Goal: Transaction & Acquisition: Purchase product/service

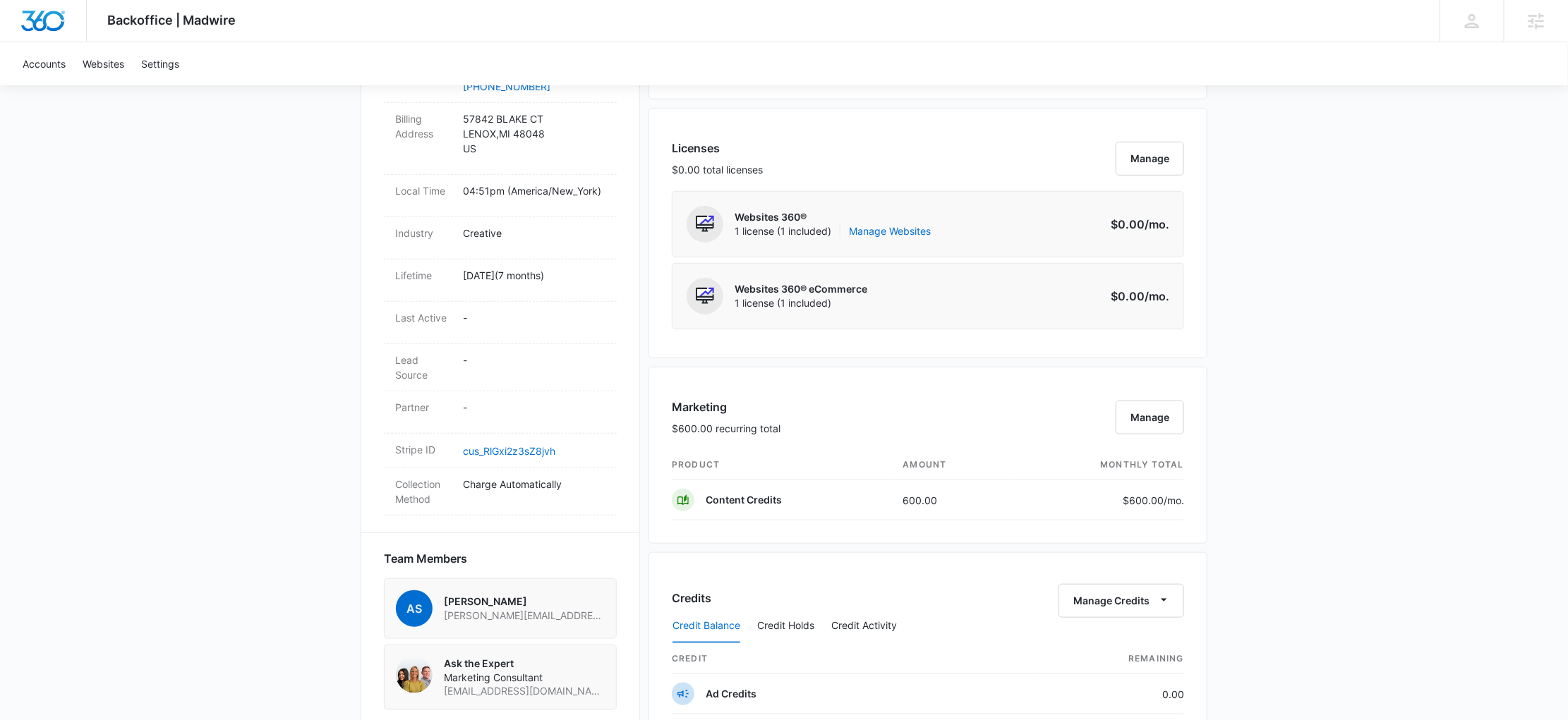
scroll to position [534, 0]
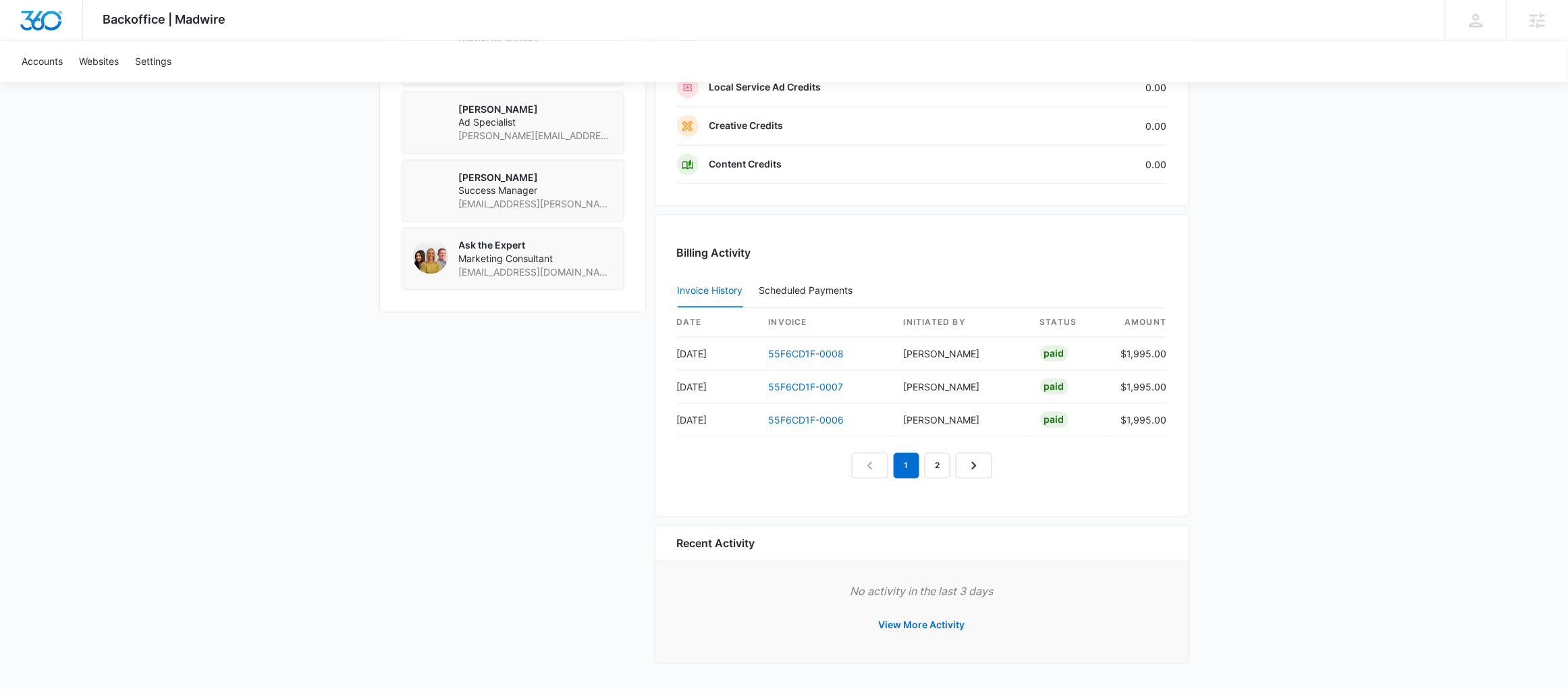
scroll to position [1103, 0]
click at [803, 350] on link "55F6CD1F-0008" at bounding box center [807, 353] width 75 height 12
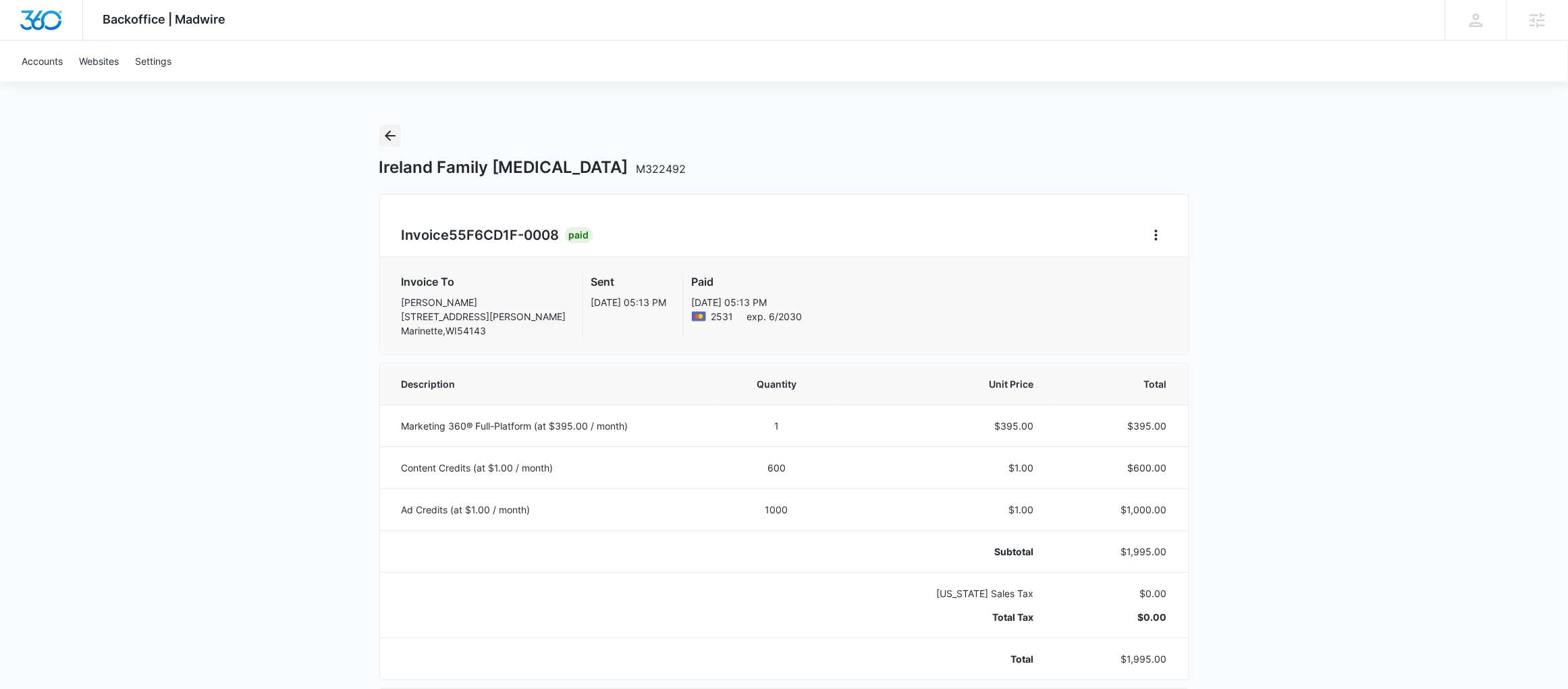
click at [396, 126] on button "Back" at bounding box center [390, 136] width 22 height 22
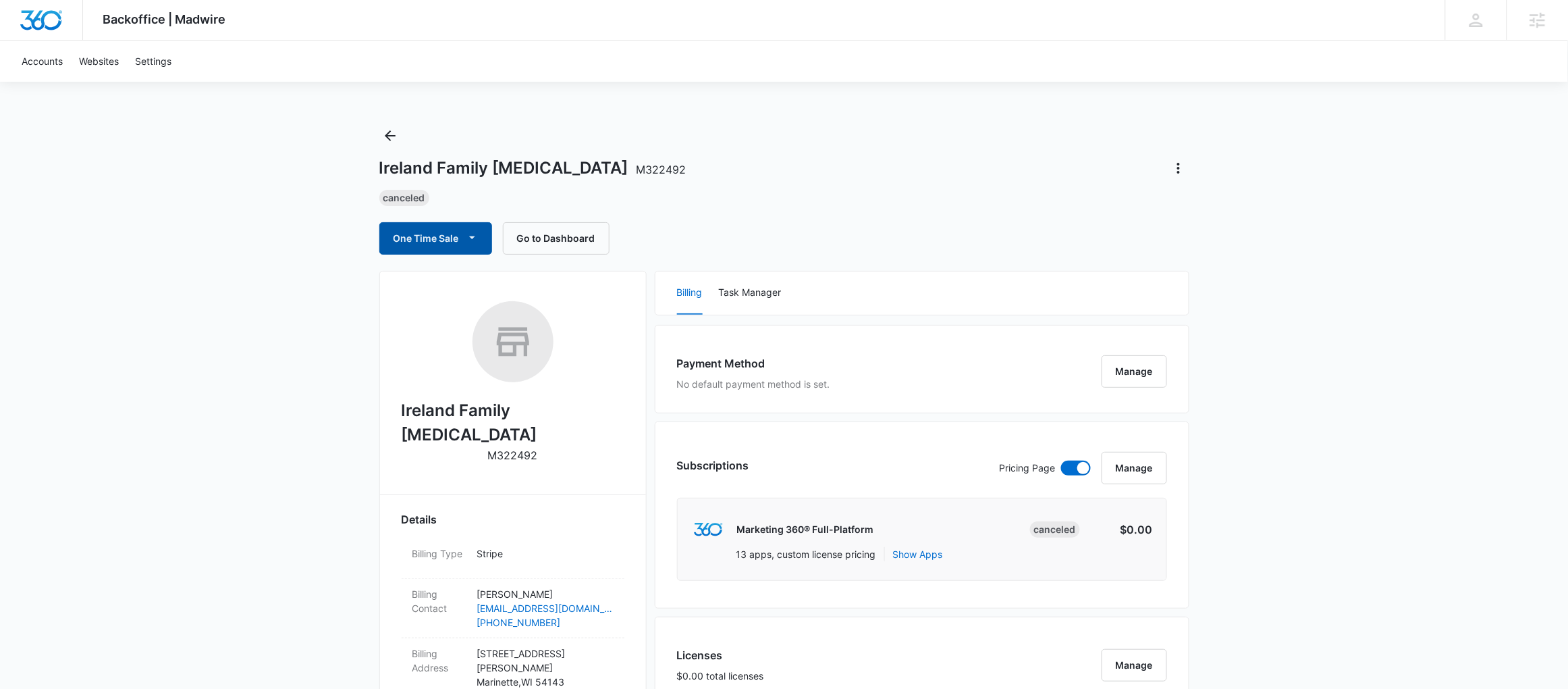
click at [464, 239] on span "button" at bounding box center [472, 238] width 16 height 16
drag, startPoint x: 1073, startPoint y: 292, endPoint x: 1083, endPoint y: 259, distance: 34.5
click at [1072, 291] on div "Billing Task Manager" at bounding box center [921, 293] width 533 height 44
click at [1178, 163] on icon "Actions" at bounding box center [1178, 167] width 3 height 11
click at [845, 166] on div "Ireland Family [MEDICAL_DATA] M322492" at bounding box center [784, 168] width 810 height 22
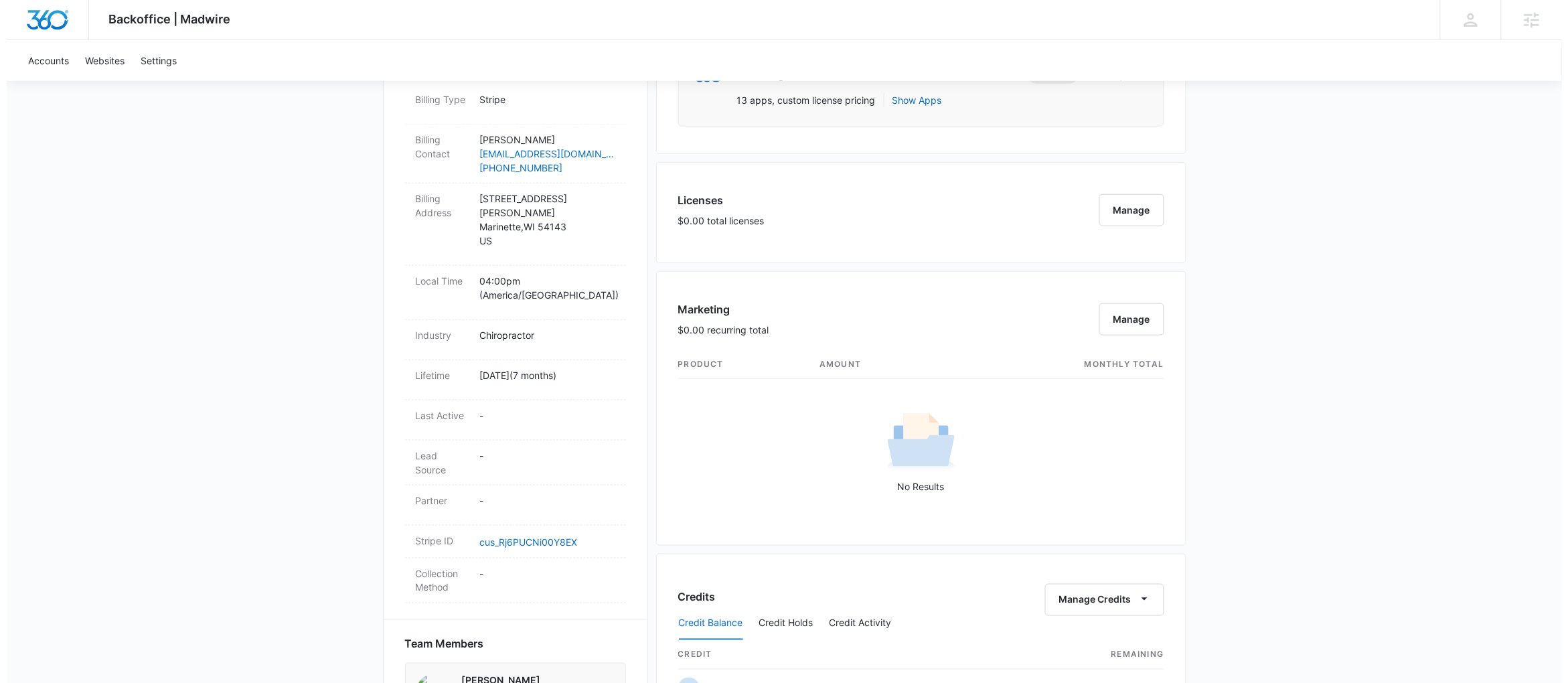
scroll to position [459, 0]
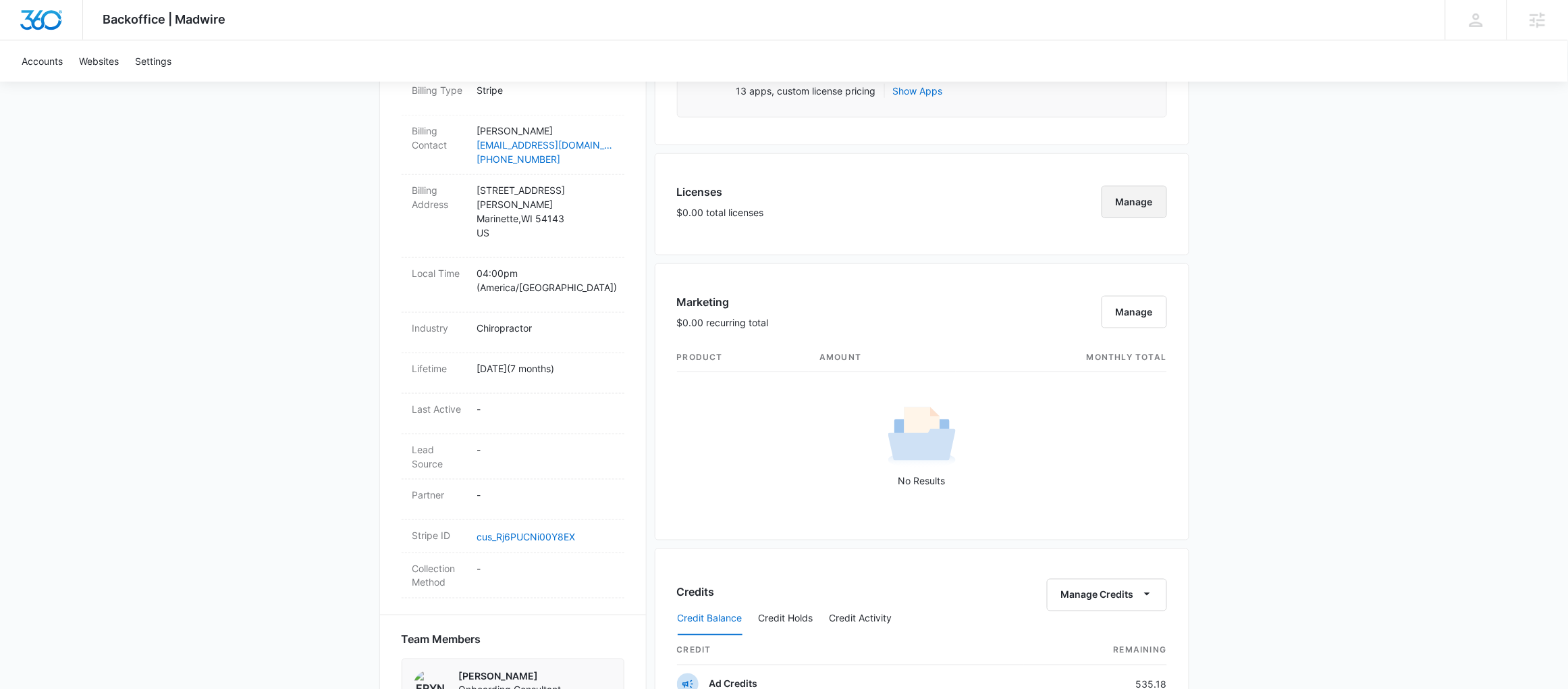
click at [1147, 217] on button "Manage" at bounding box center [1134, 202] width 65 height 33
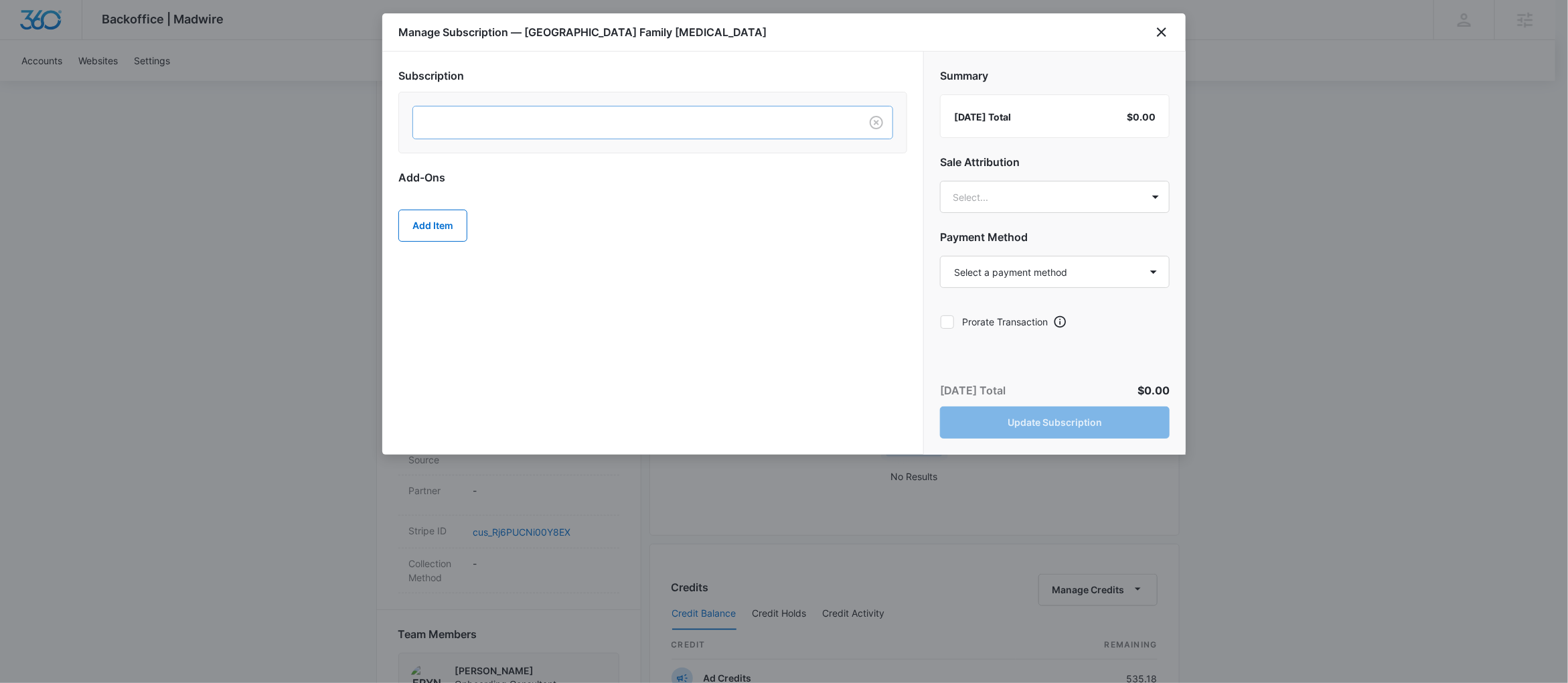
click at [545, 137] on div at bounding box center [652, 122] width 481 height 33
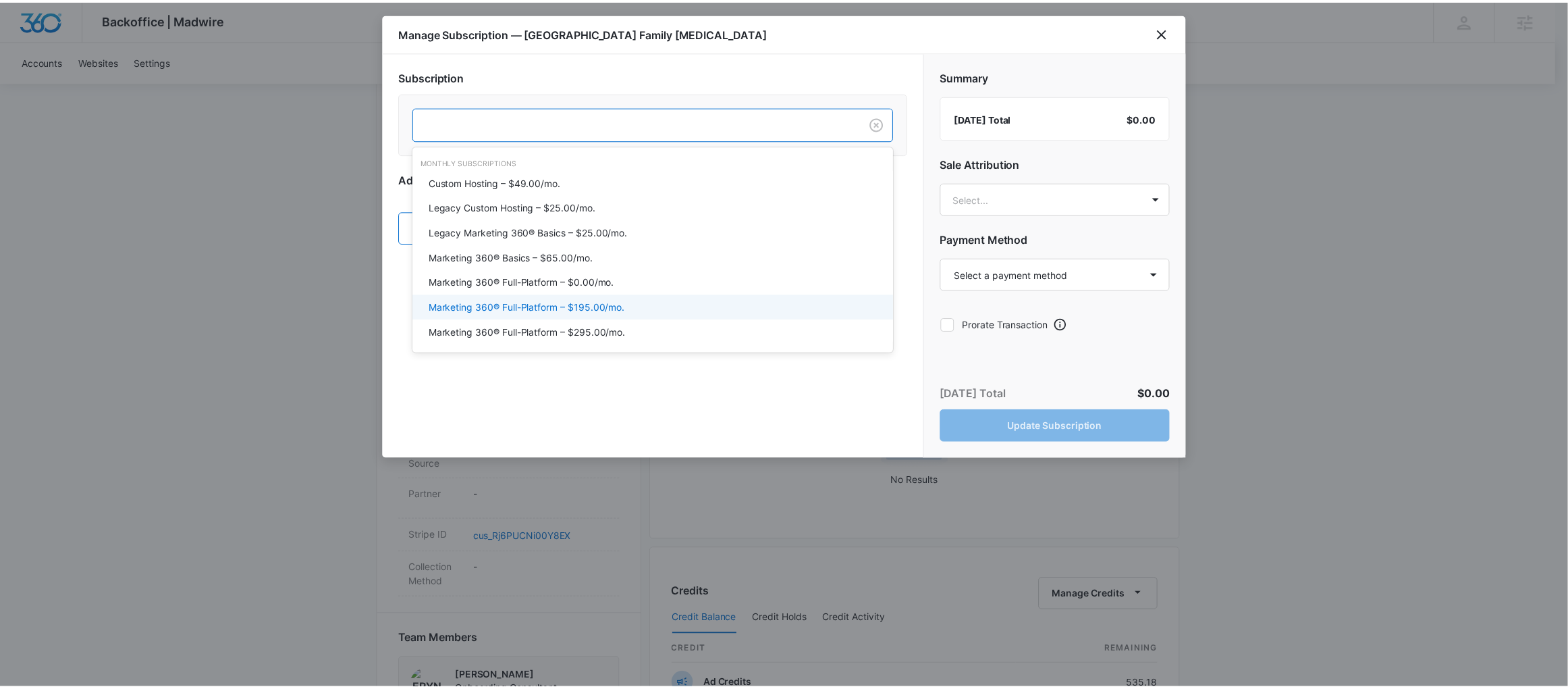
scroll to position [10, 0]
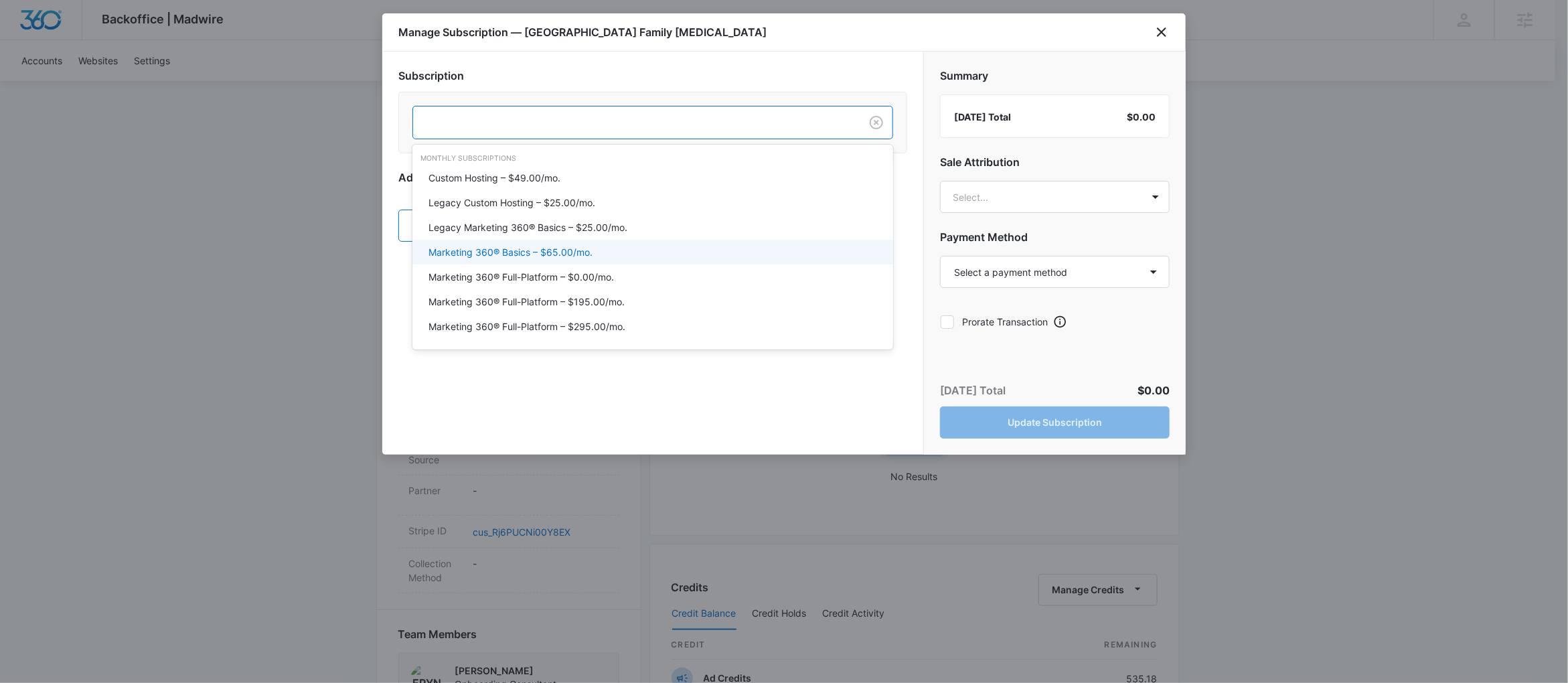
click at [537, 258] on p "Marketing 360® Basics – $65.00/mo." at bounding box center [510, 251] width 164 height 14
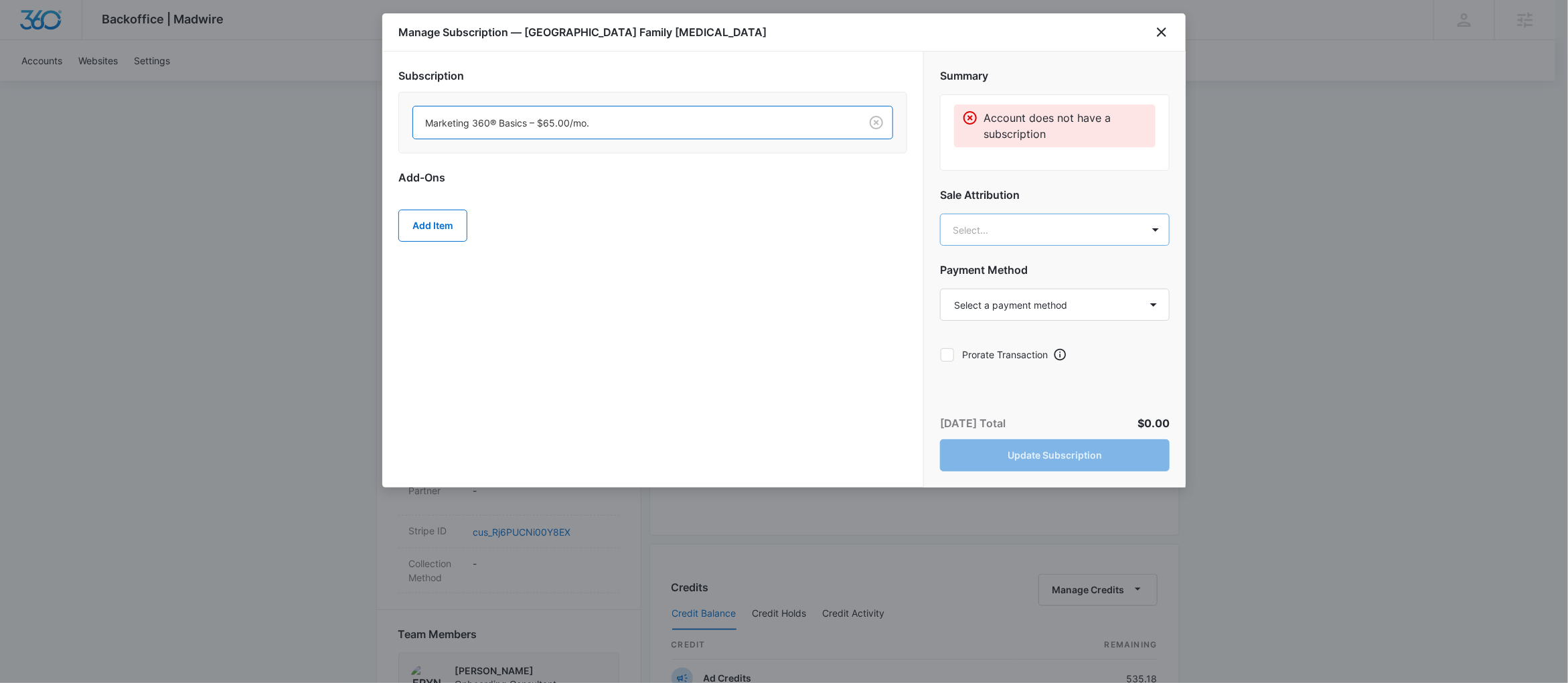
click at [1032, 224] on body "Backoffice | Madwire Apps Settings CF [PERSON_NAME] [PERSON_NAME][EMAIL_ADDRESS…" at bounding box center [784, 427] width 1568 height 1772
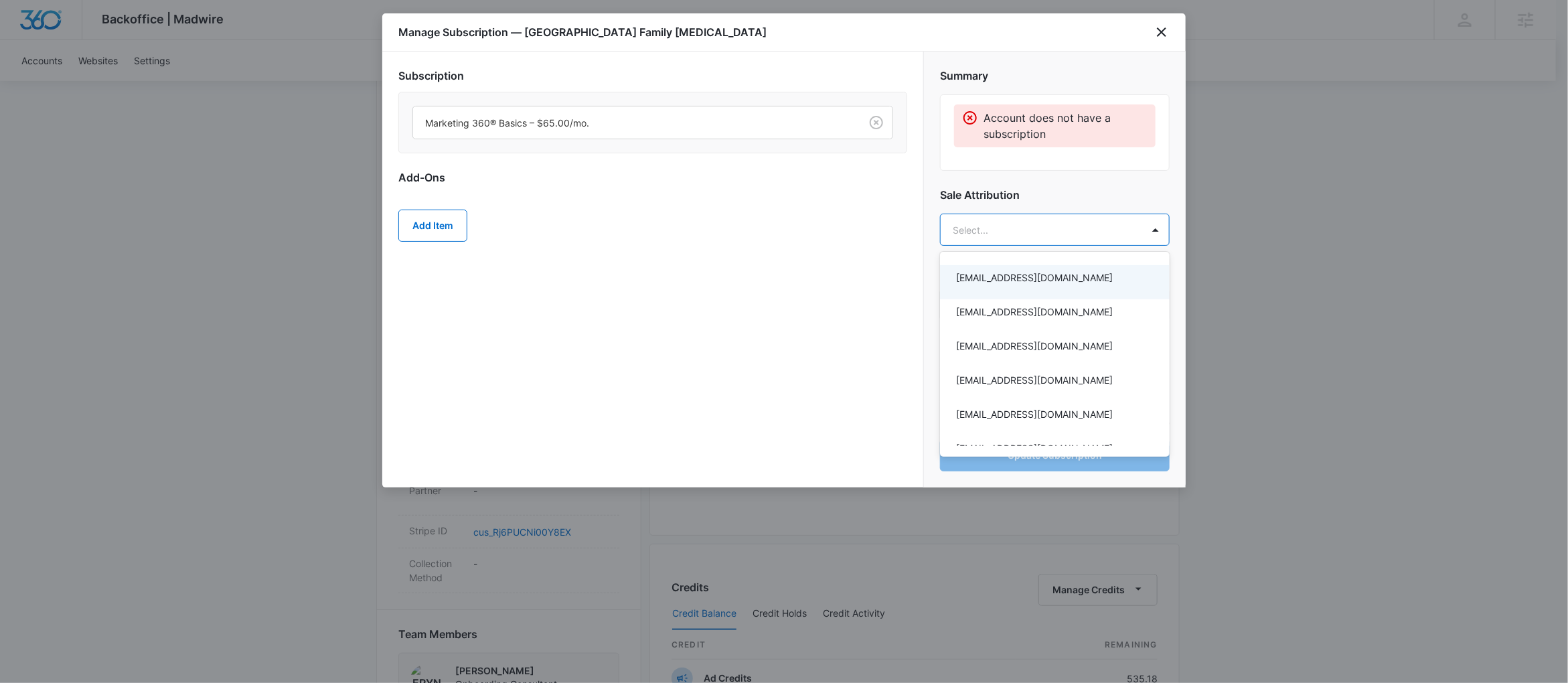
click at [691, 285] on div at bounding box center [784, 341] width 1568 height 683
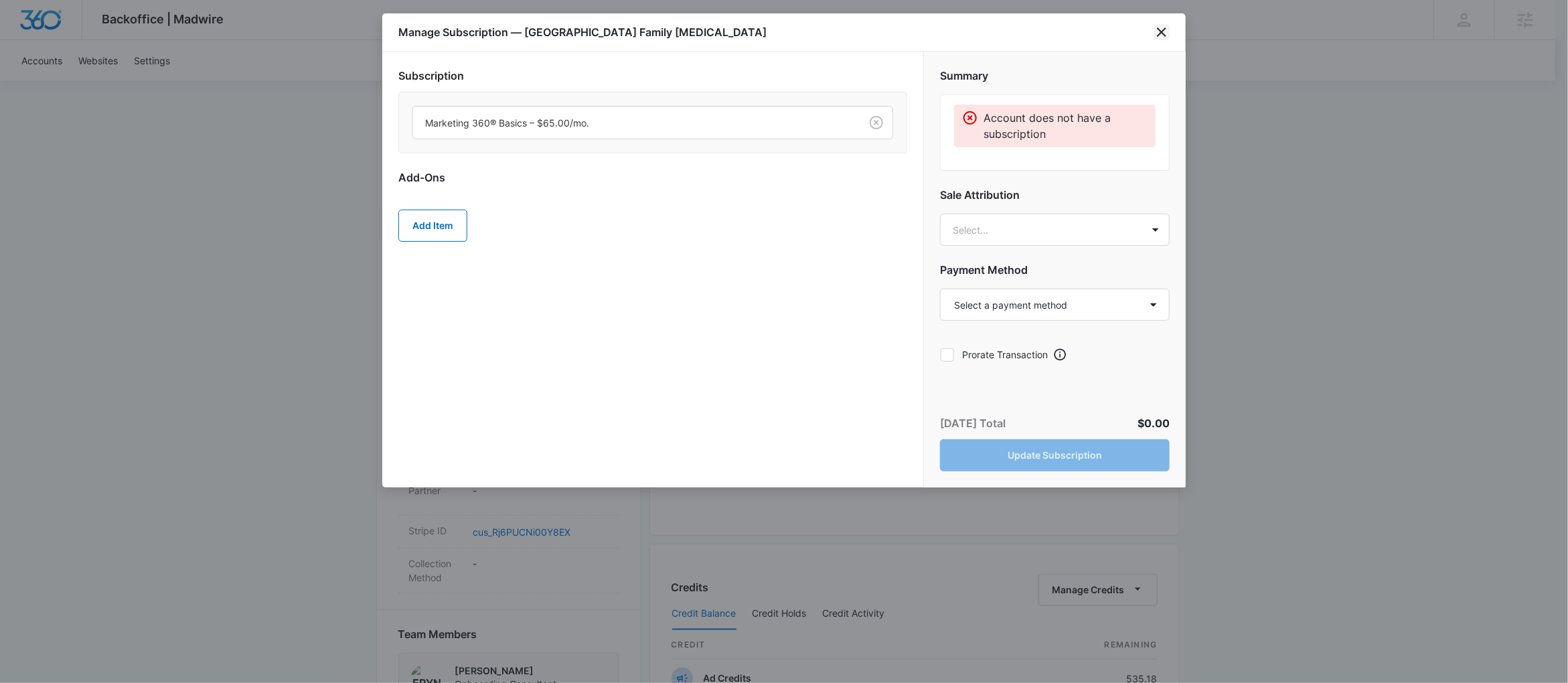
click at [1158, 30] on icon "close" at bounding box center [1161, 32] width 16 height 16
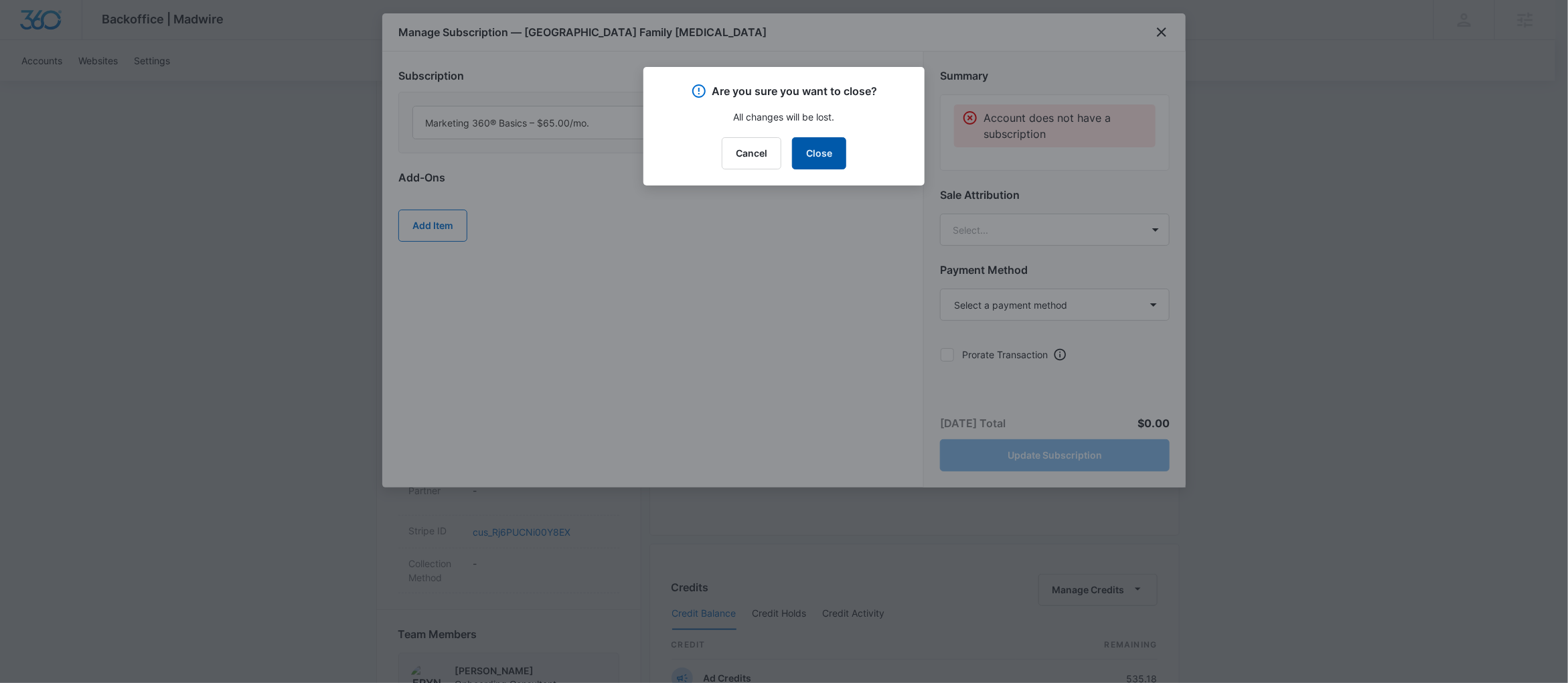
click at [813, 147] on button "Close" at bounding box center [818, 153] width 54 height 32
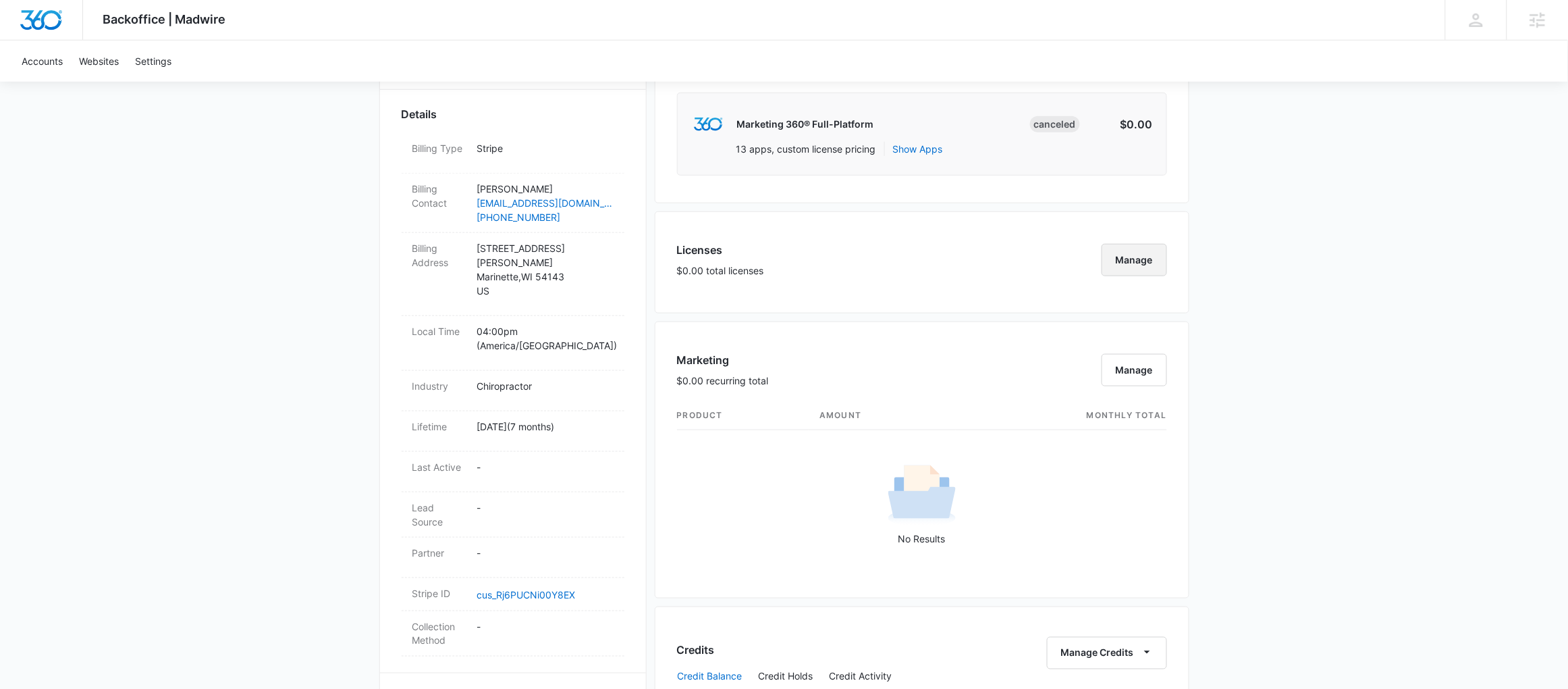
scroll to position [448, 0]
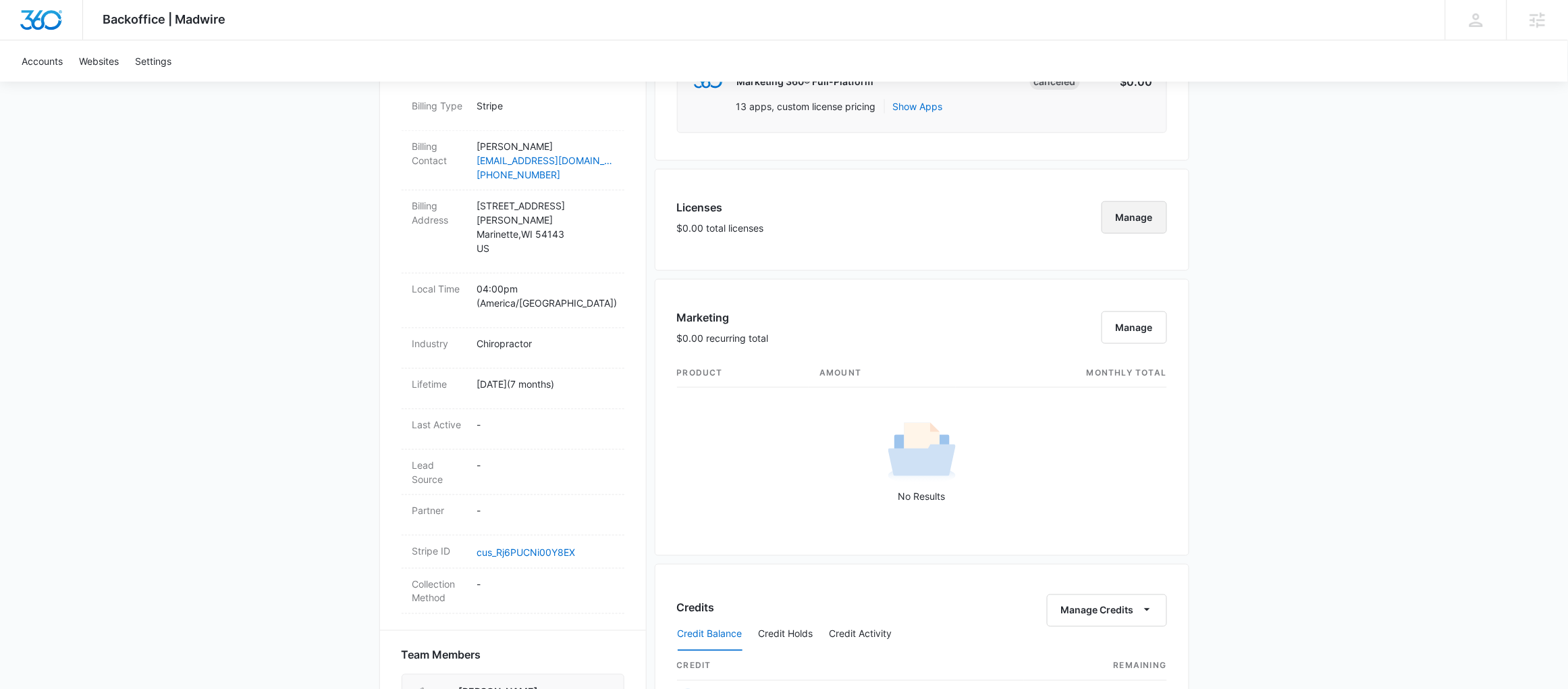
click at [1141, 210] on button "Manage" at bounding box center [1134, 217] width 65 height 33
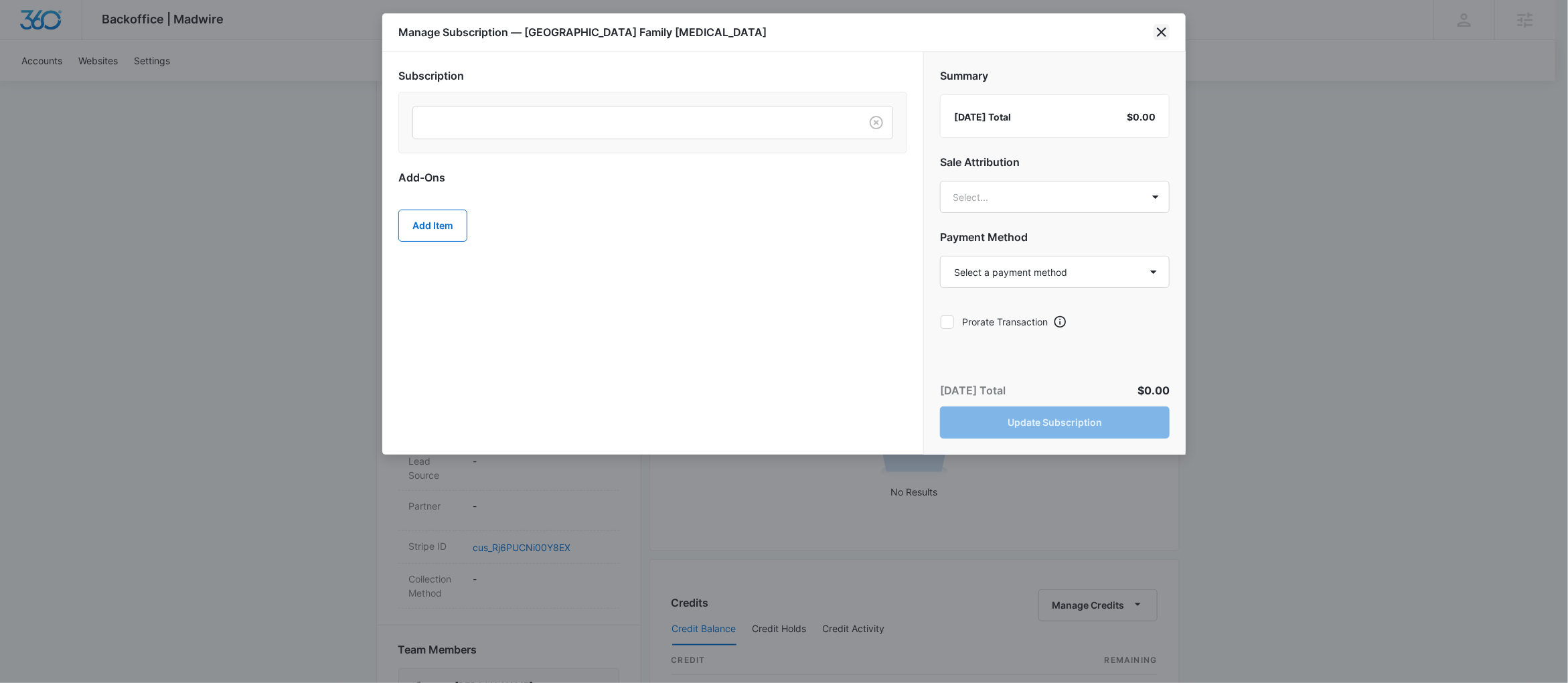
click at [1165, 33] on icon "close" at bounding box center [1161, 32] width 16 height 16
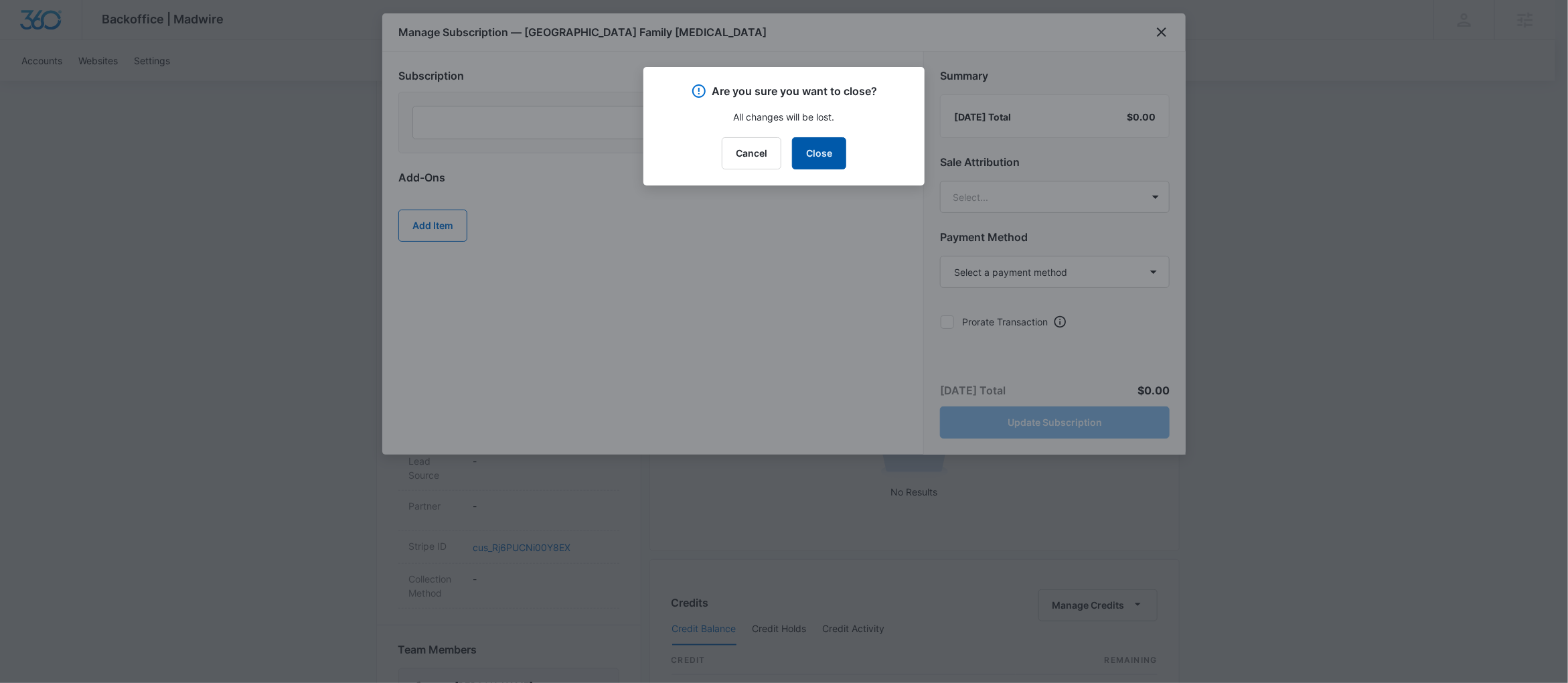
click at [813, 144] on button "Close" at bounding box center [818, 153] width 54 height 32
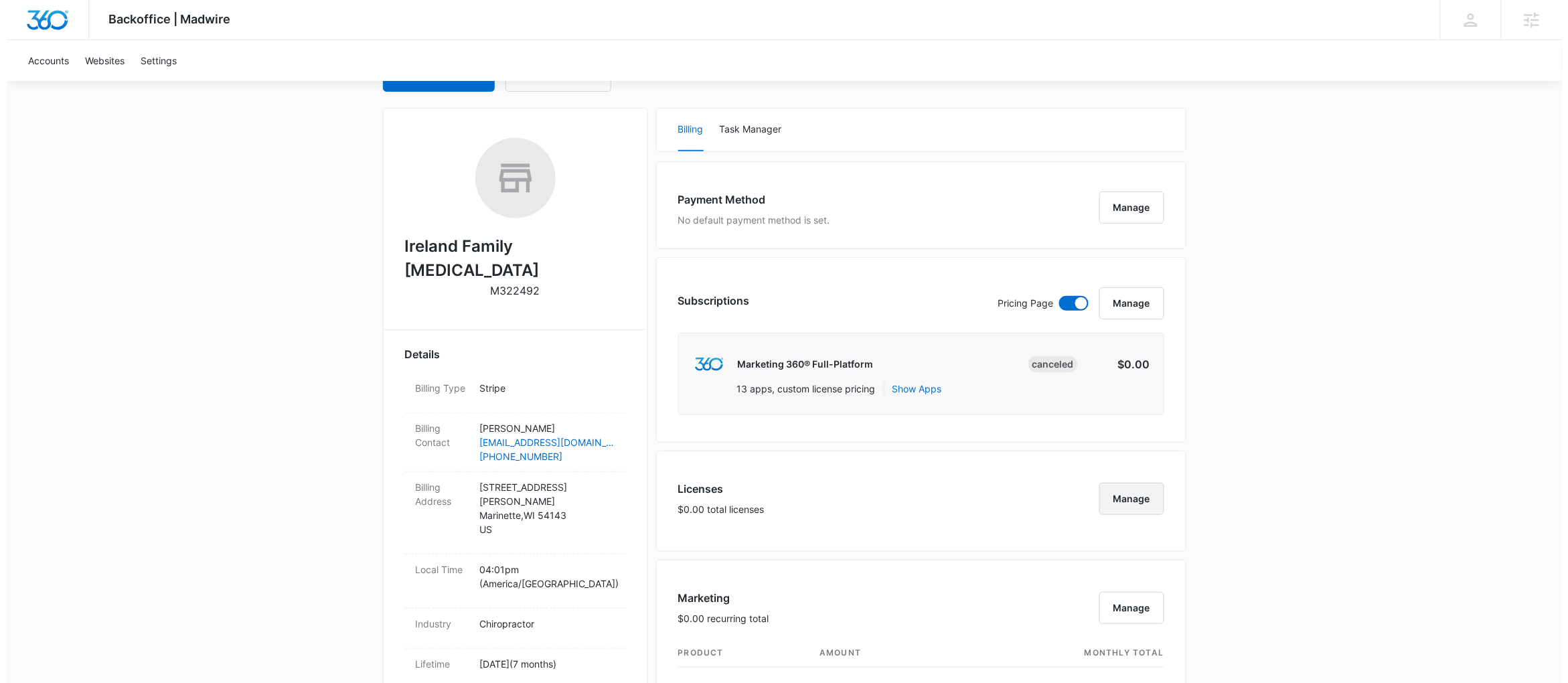
scroll to position [168, 0]
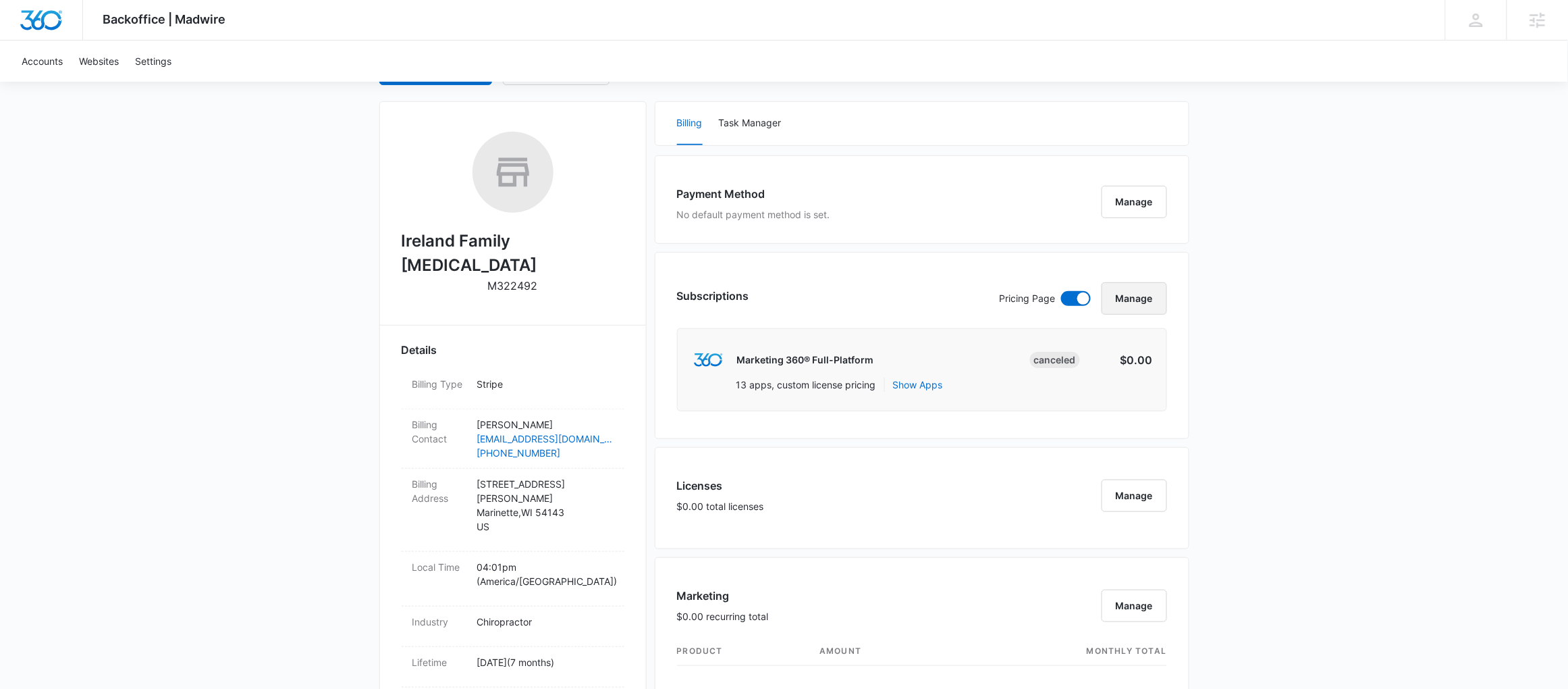
click at [1130, 301] on button "Manage" at bounding box center [1134, 298] width 65 height 33
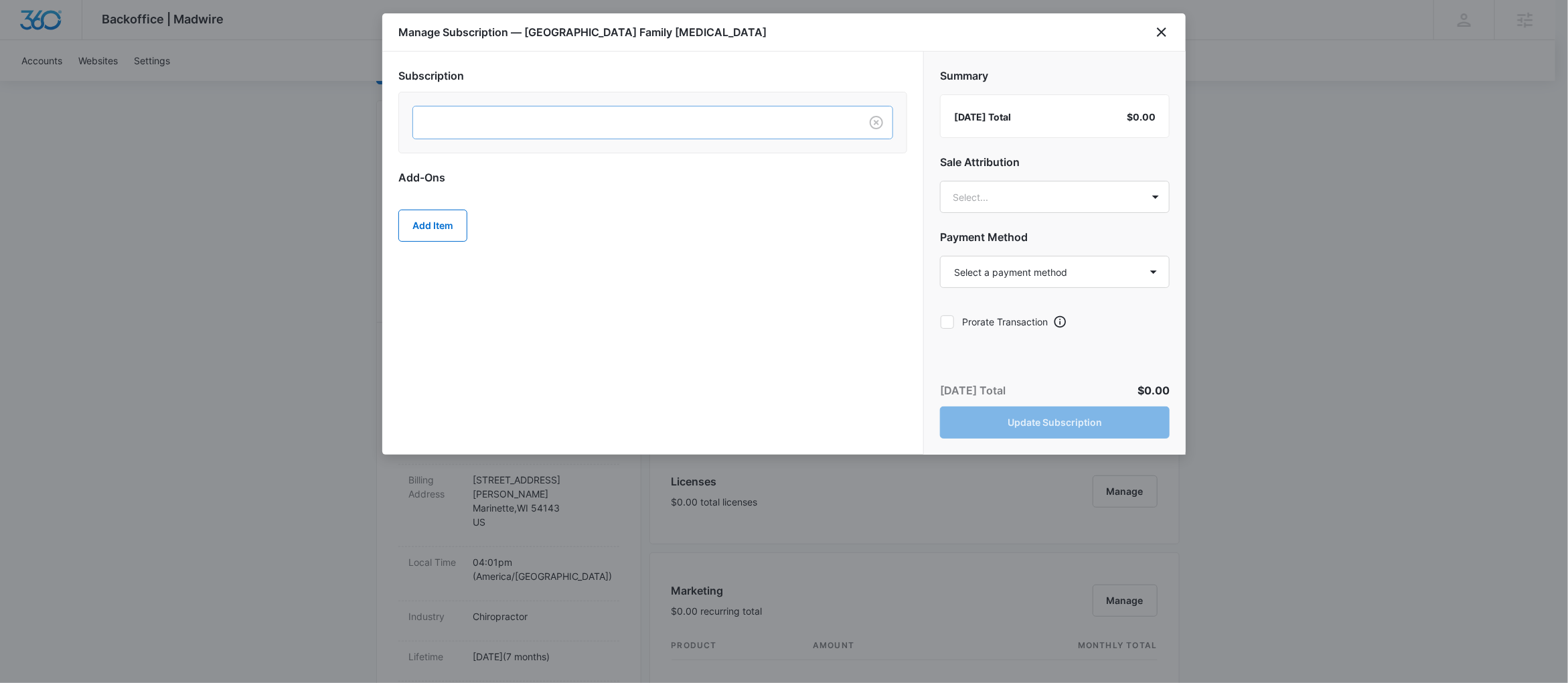
click at [631, 120] on div at bounding box center [633, 123] width 418 height 17
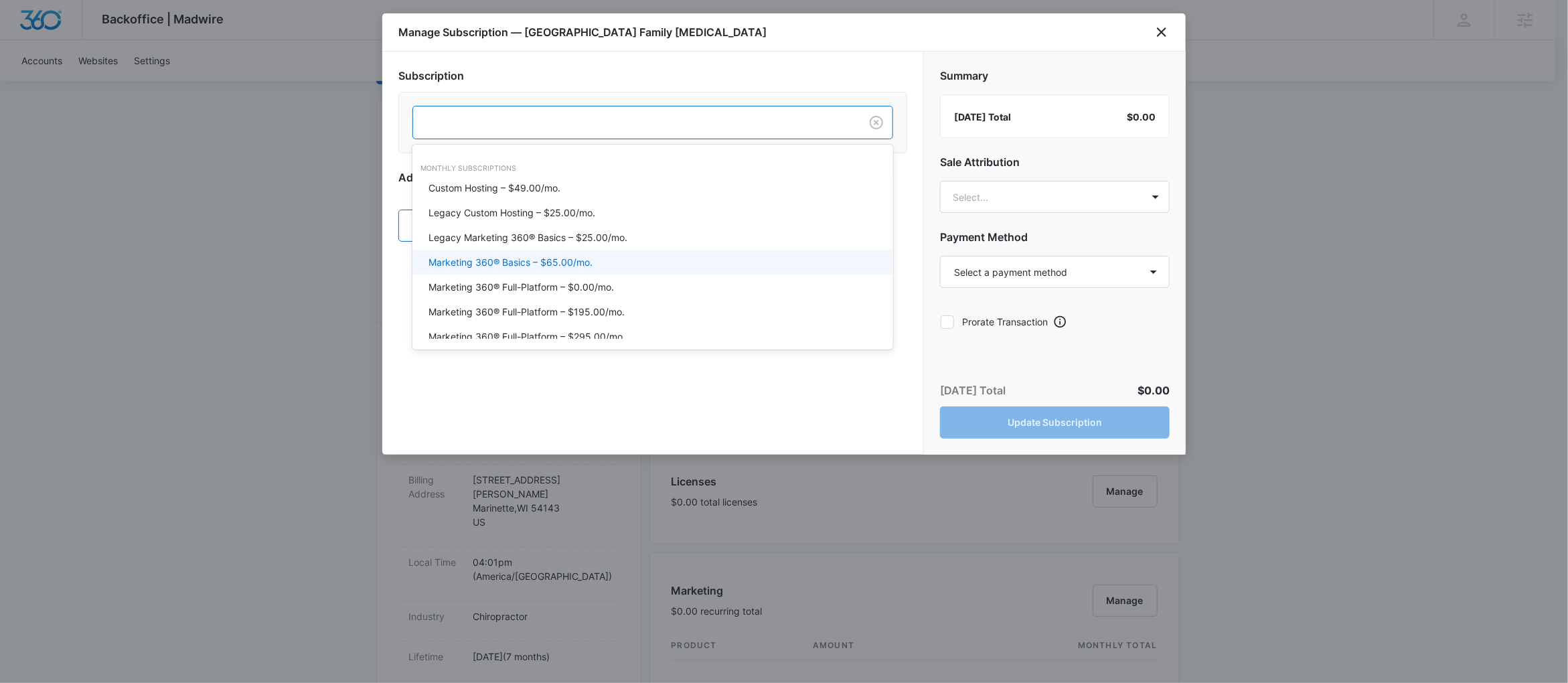
click at [550, 255] on p "Marketing 360® Basics – $65.00/mo." at bounding box center [510, 261] width 164 height 14
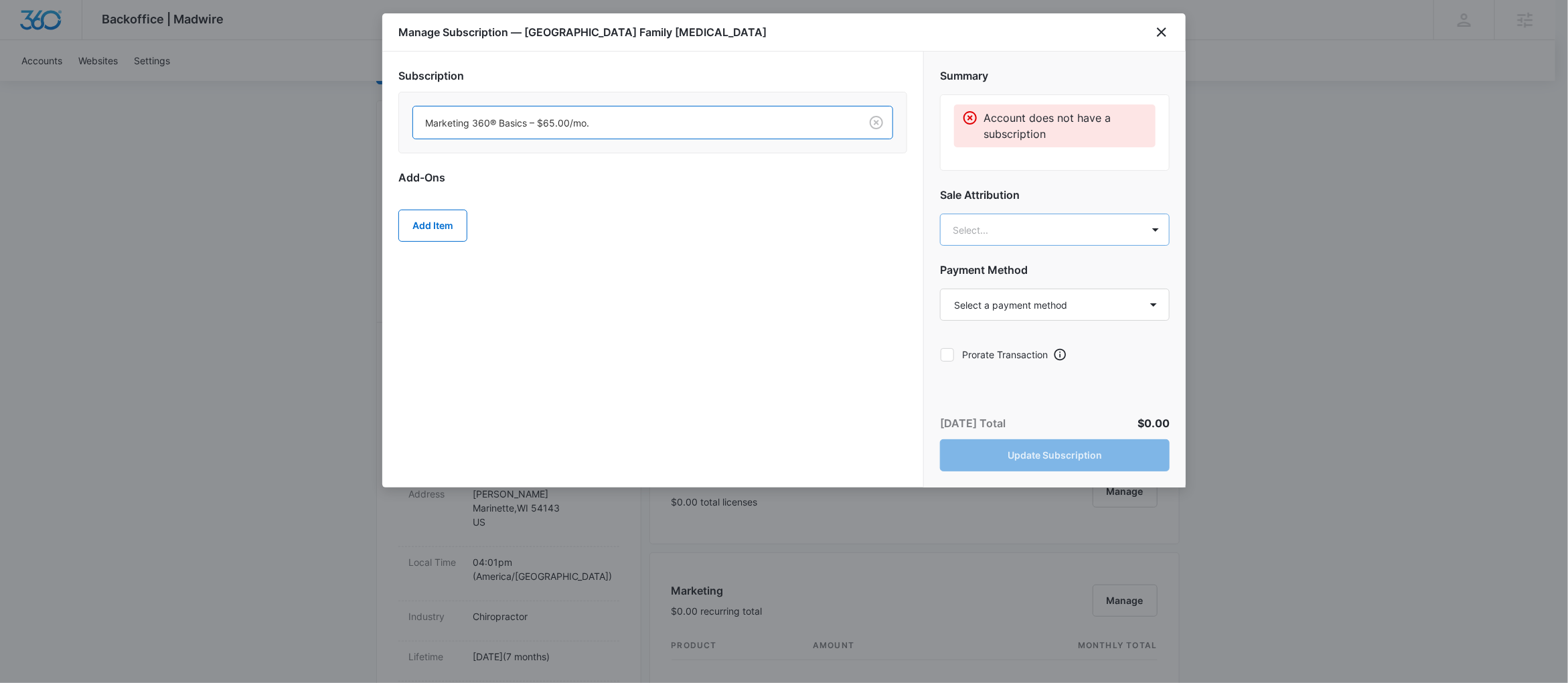
type input "claudi"
click at [1079, 295] on p "[PERSON_NAME][EMAIL_ADDRESS][PERSON_NAME][DOMAIN_NAME]" at bounding box center [1053, 299] width 195 height 28
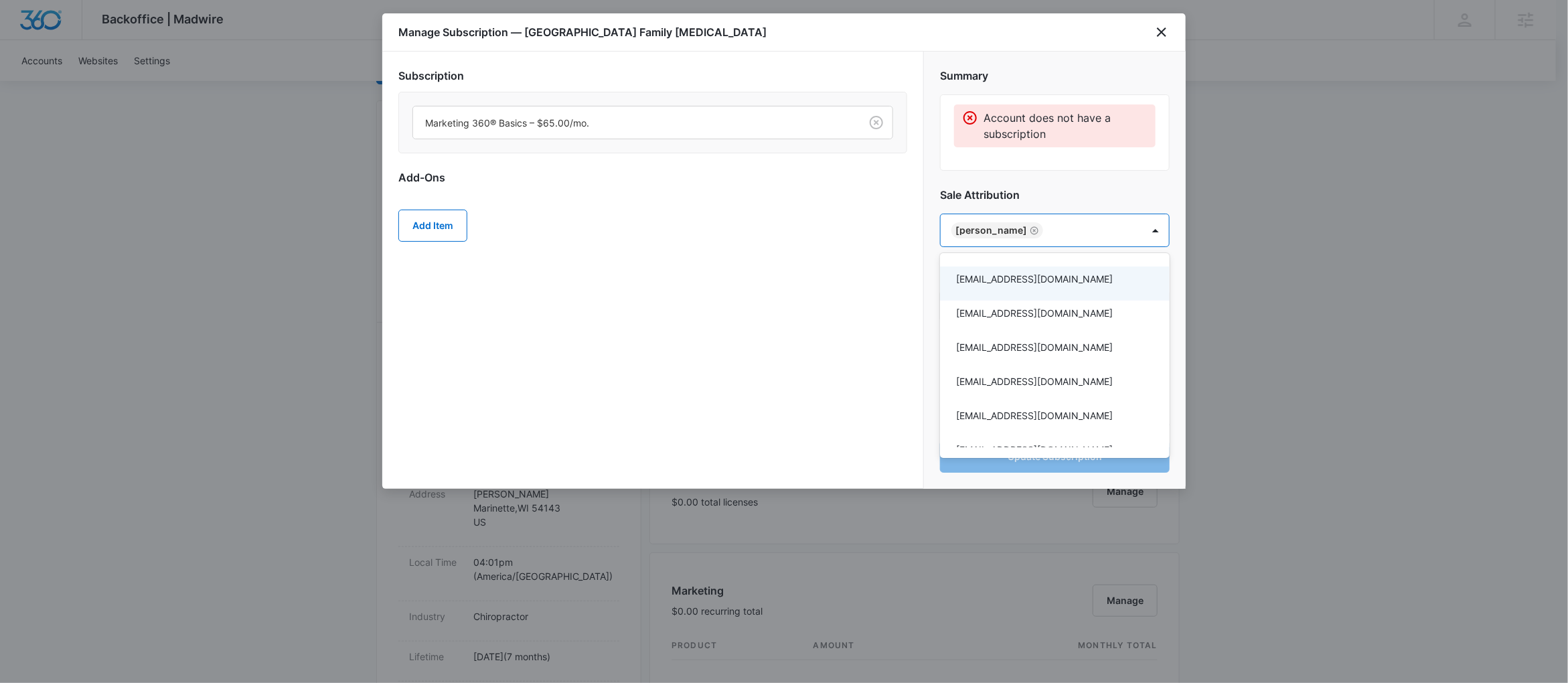
click at [685, 304] on div at bounding box center [784, 341] width 1568 height 683
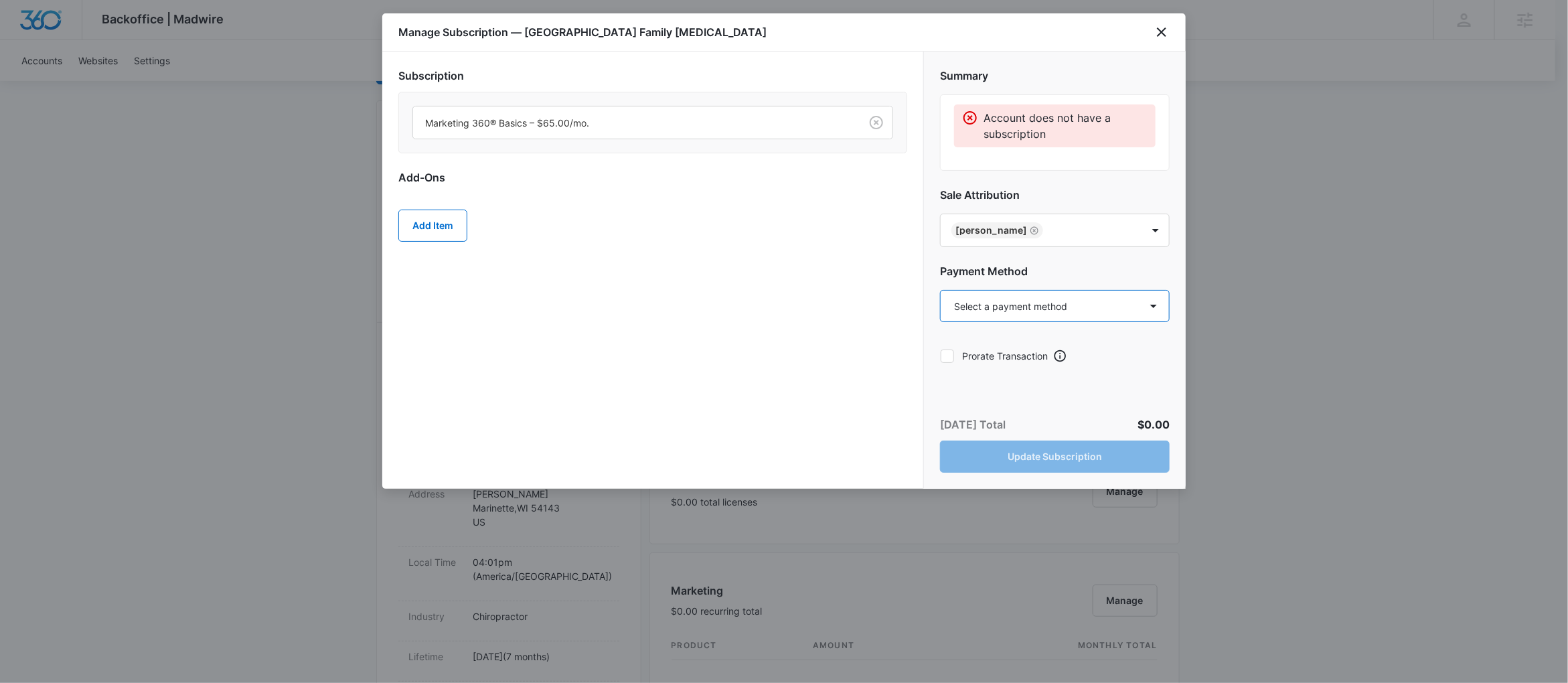
click at [1030, 313] on select "Select a payment method Mastercard ending in 2531 New payment method Monthly in…" at bounding box center [1054, 305] width 230 height 32
select select "NEW_METHOD"
click at [940, 290] on select "Select a payment method Mastercard ending in 2531 New payment method Monthly in…" at bounding box center [1054, 305] width 230 height 32
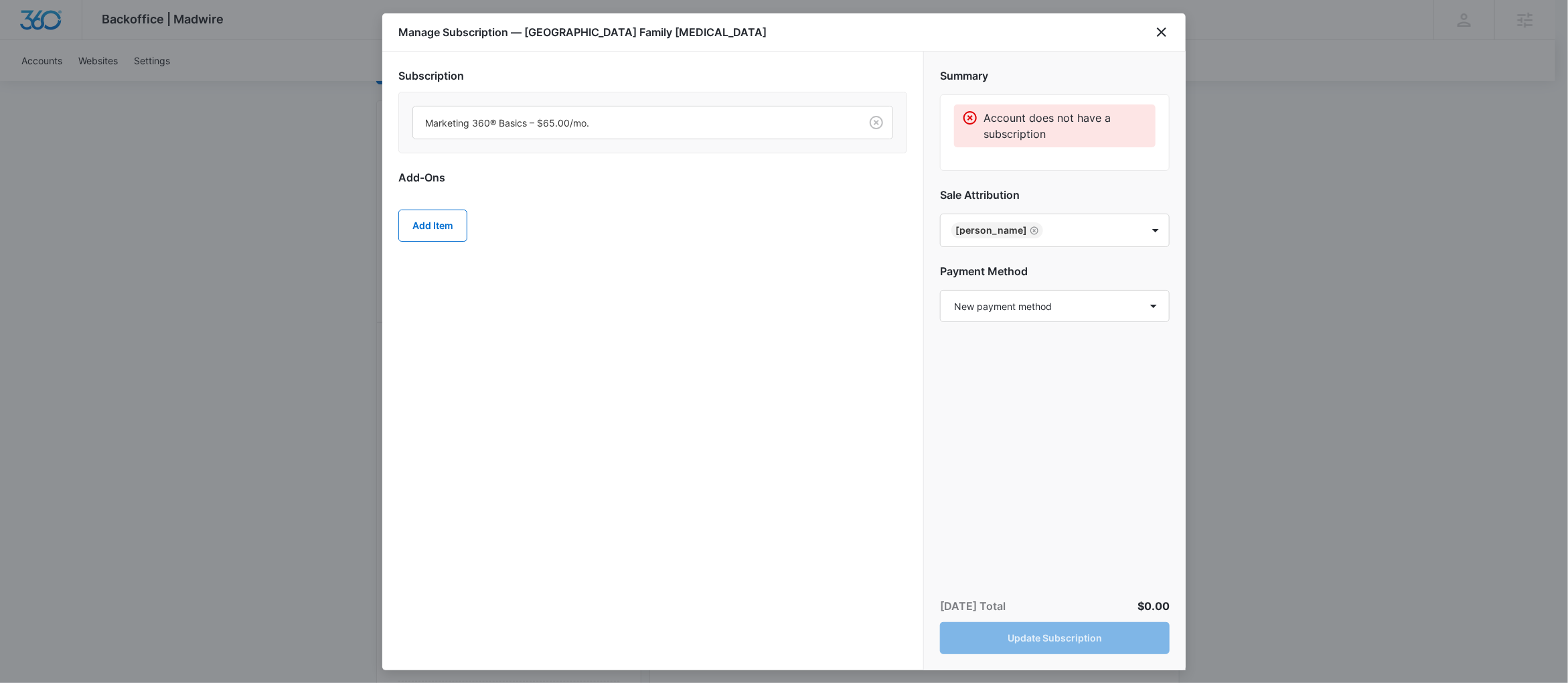
click at [774, 370] on div "Subscription Marketing 360® Basics – $65.00/mo. Add-Ons Add Item" at bounding box center [653, 360] width 541 height 618
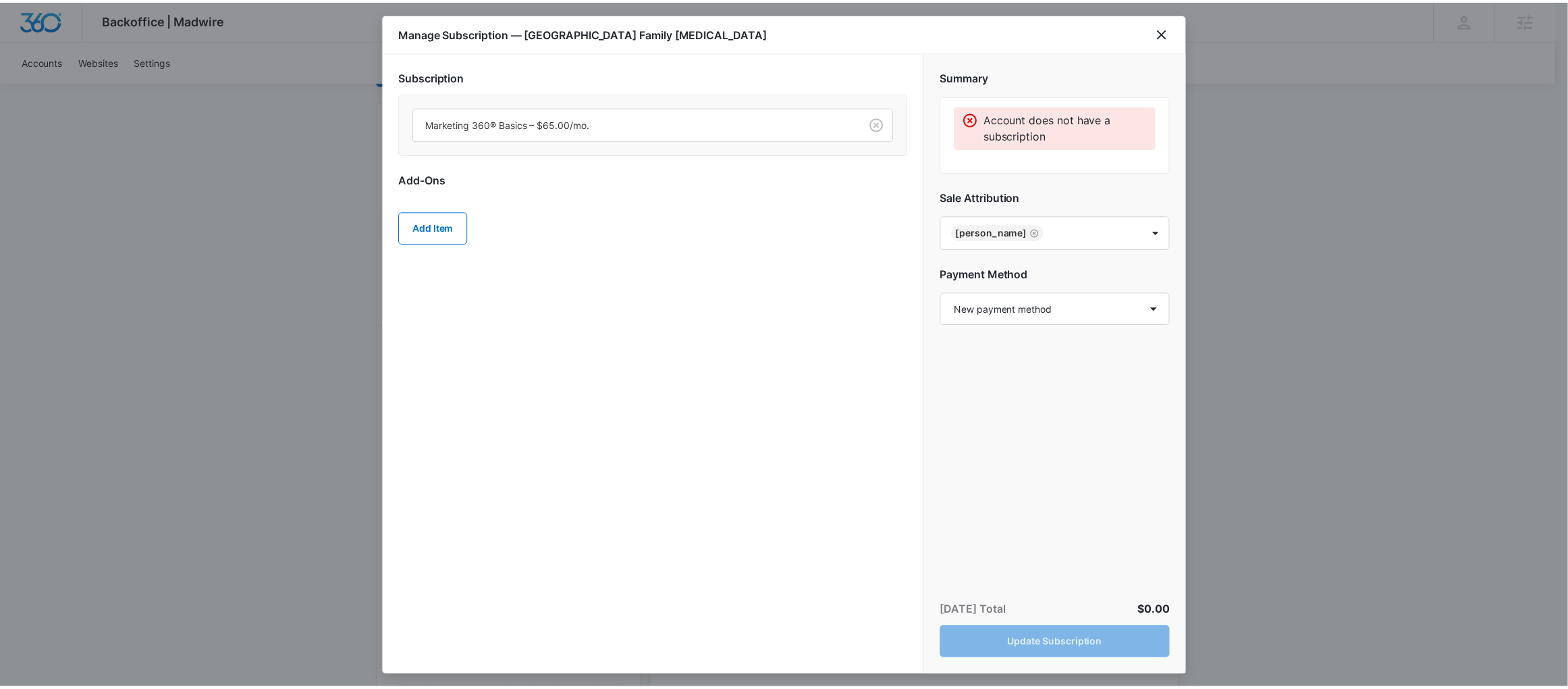
scroll to position [218, 0]
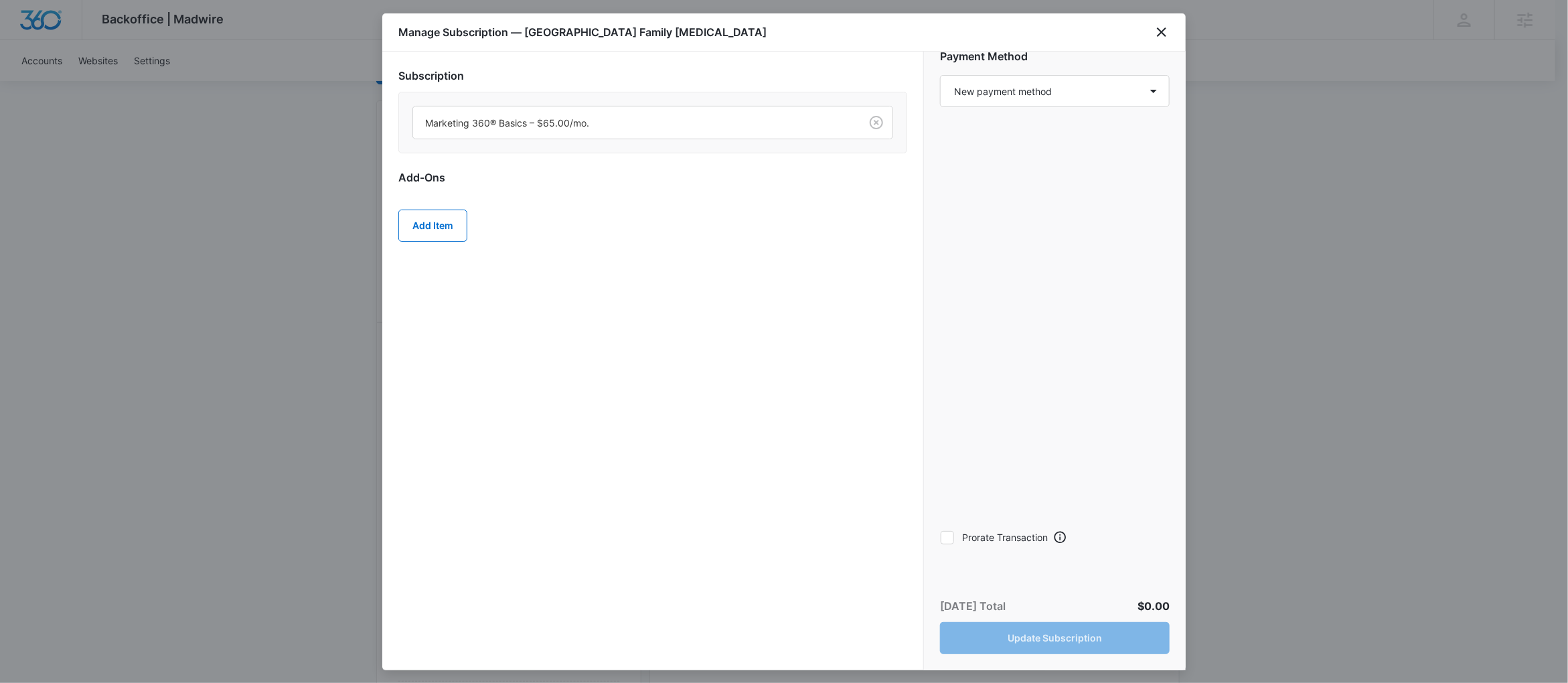
click at [1067, 583] on div "[DATE] Total $0.00 Update Subscription" at bounding box center [1054, 626] width 261 height 88
click at [750, 315] on div "Subscription Marketing 360® Basics – $65.00/mo. Add-Ons Add Item" at bounding box center [653, 360] width 541 height 618
click at [956, 533] on label "Prorate Transaction" at bounding box center [994, 537] width 108 height 14
click at [940, 537] on input "Prorate Transaction" at bounding box center [940, 537] width 1 height 1
click at [956, 533] on label "Prorate Transaction" at bounding box center [994, 537] width 108 height 14
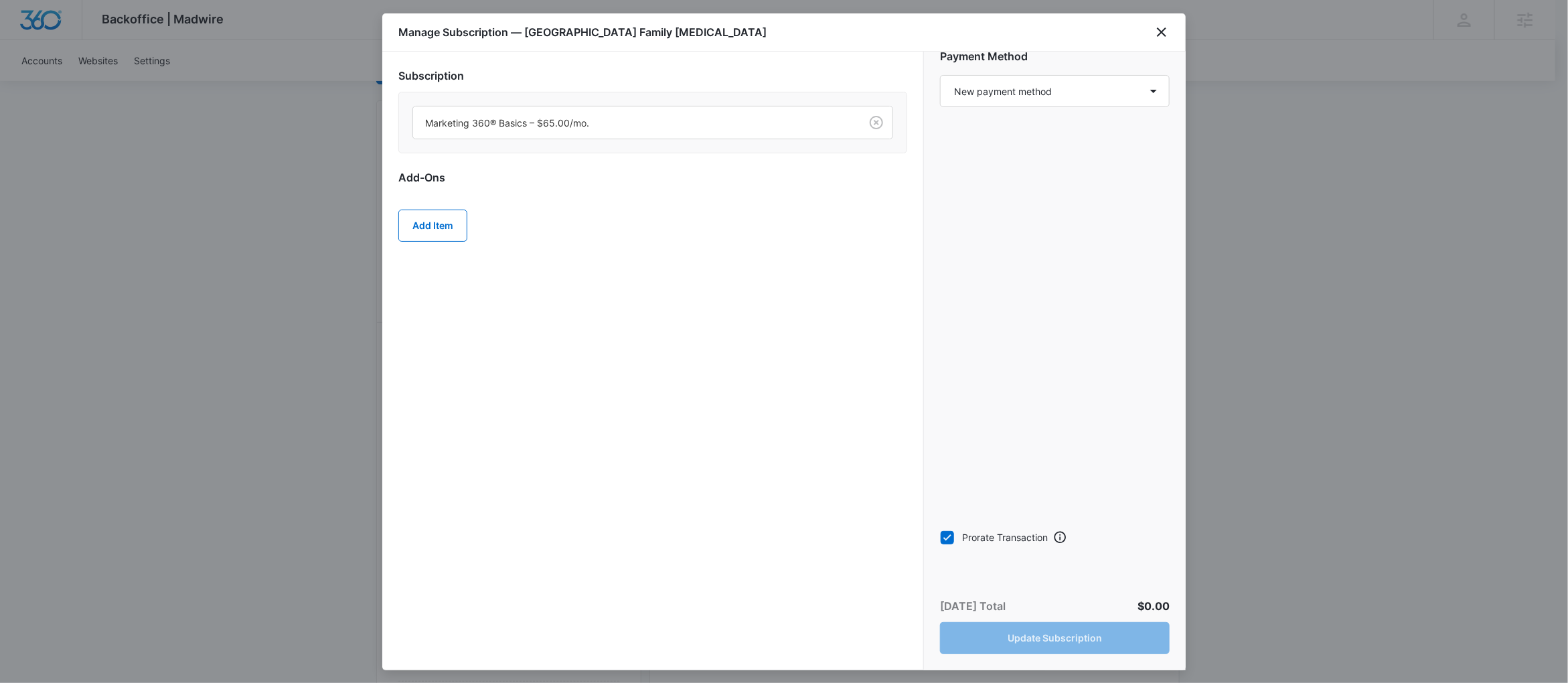
click at [940, 537] on input "Prorate Transaction" at bounding box center [940, 537] width 1 height 1
checkbox input "false"
click at [1162, 35] on icon "close" at bounding box center [1161, 32] width 16 height 16
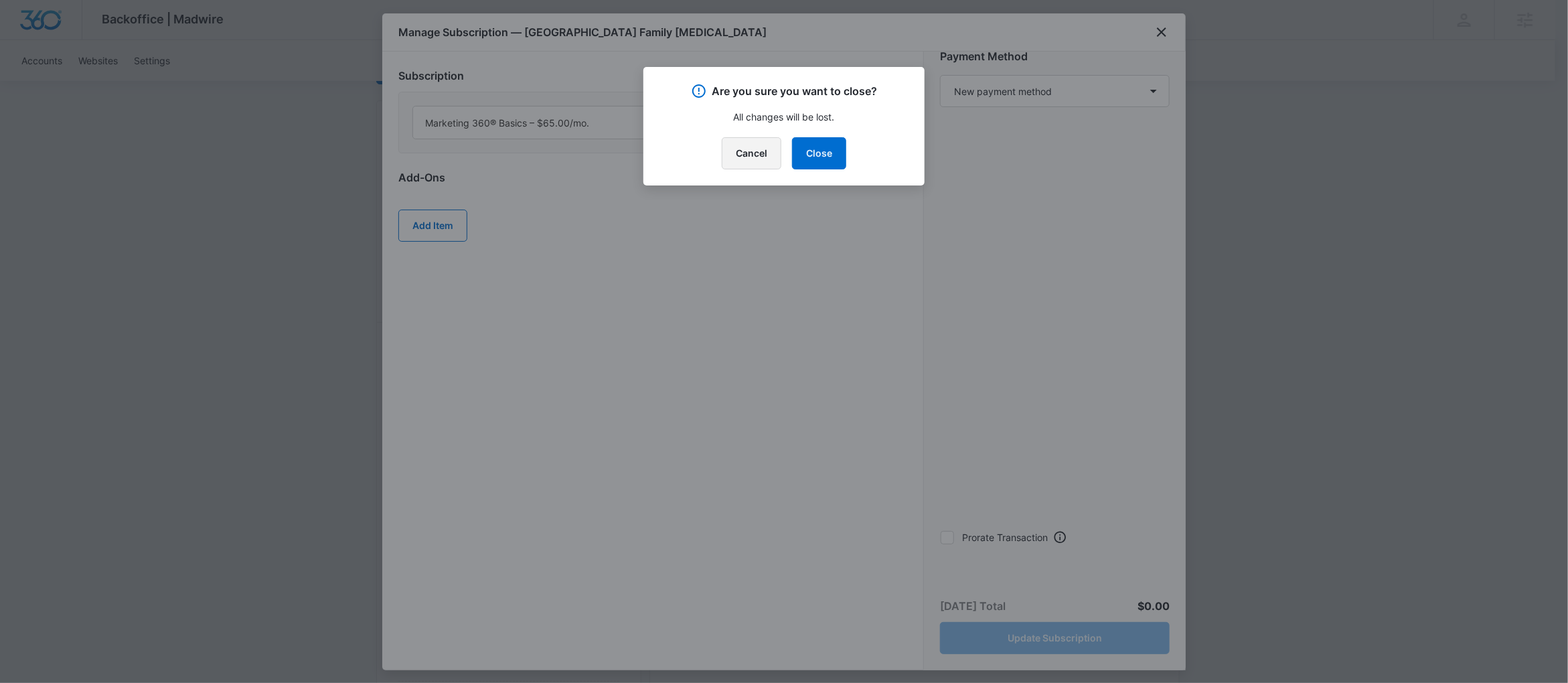
click at [737, 147] on button "Cancel" at bounding box center [751, 153] width 60 height 32
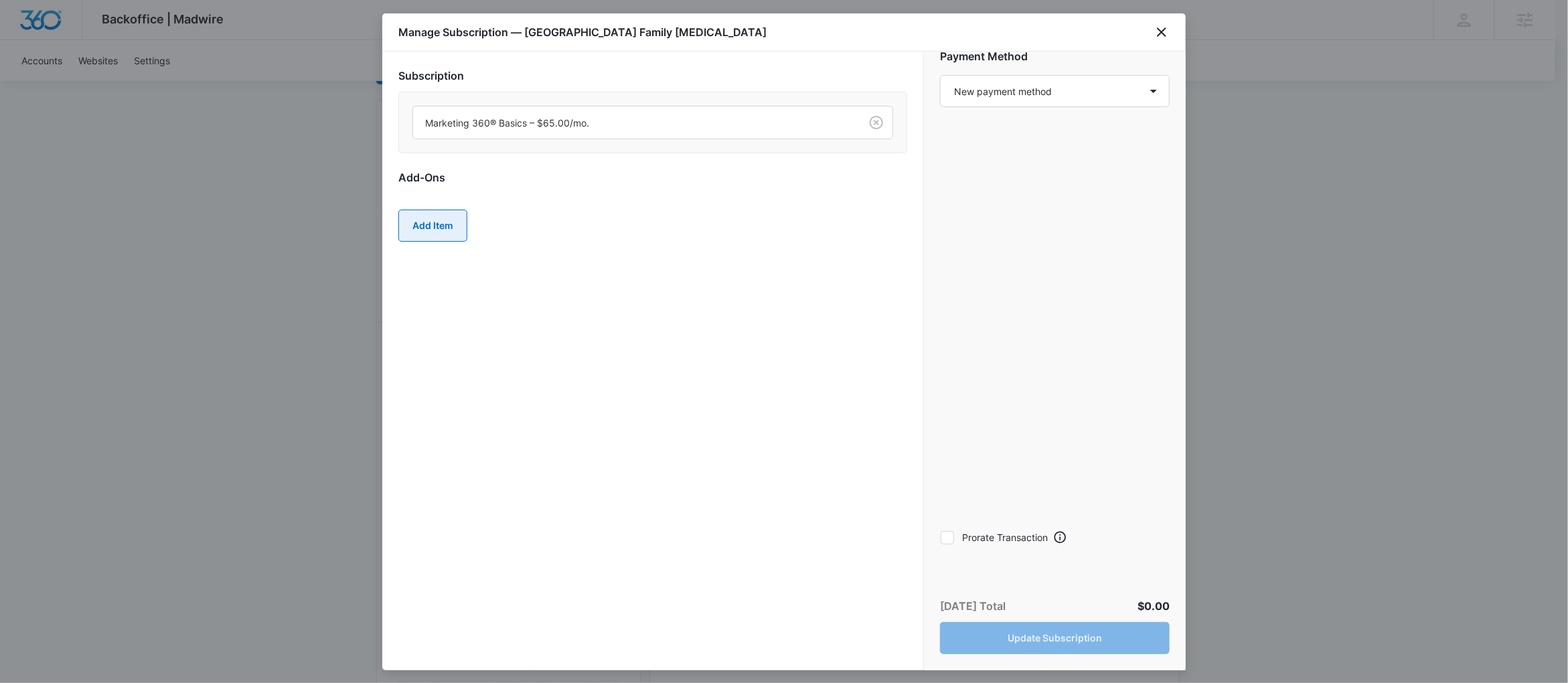
click at [427, 214] on button "Add Item" at bounding box center [432, 225] width 69 height 32
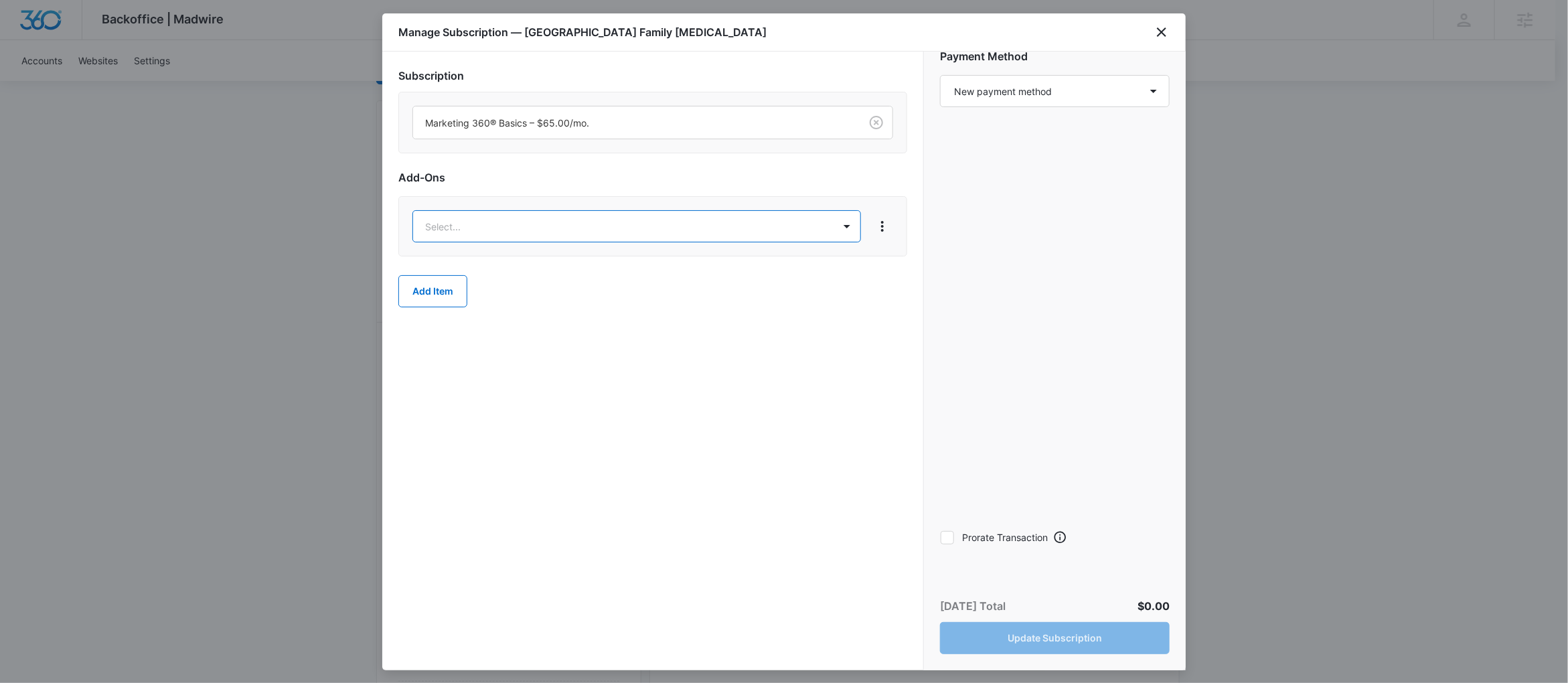
click at [853, 230] on div at bounding box center [784, 341] width 1568 height 683
click at [1159, 33] on icon "close" at bounding box center [1161, 32] width 16 height 16
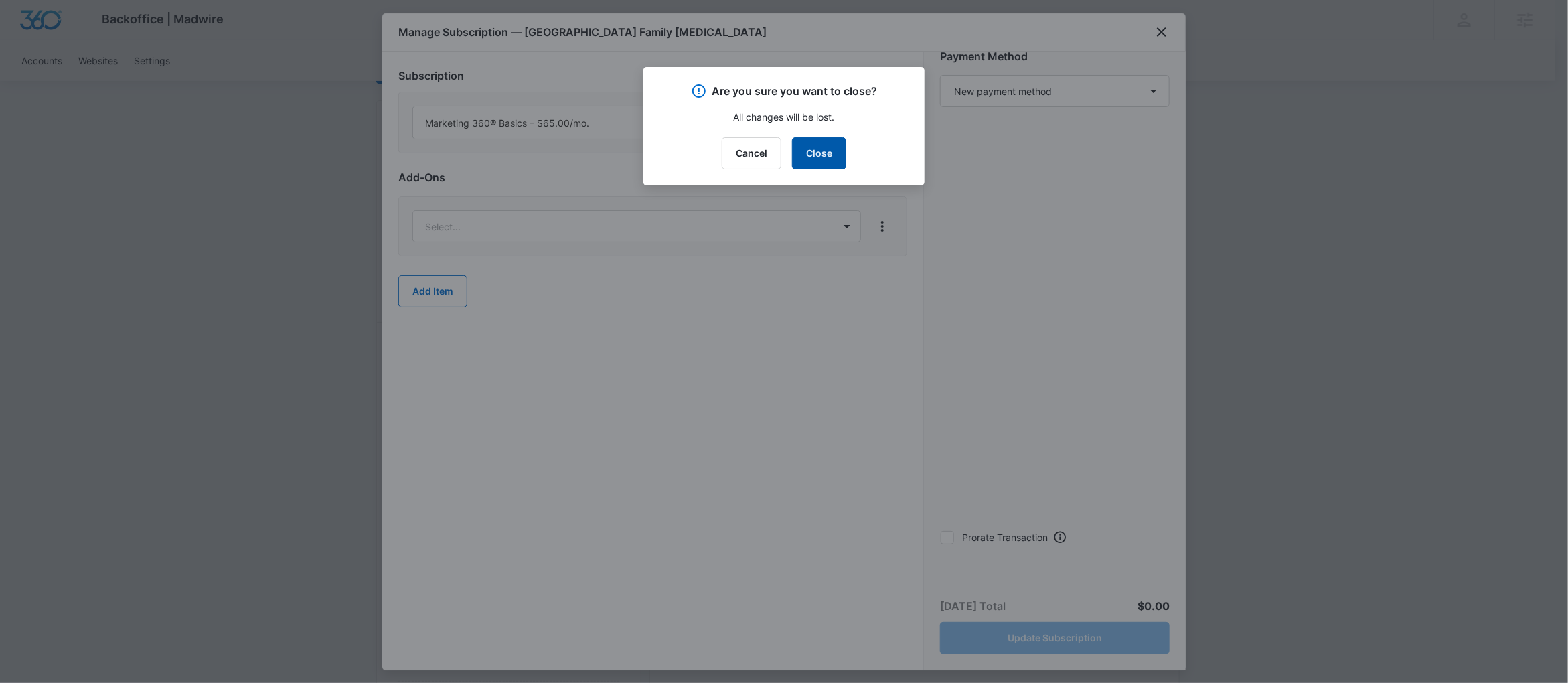
click at [800, 158] on button "Close" at bounding box center [818, 153] width 54 height 32
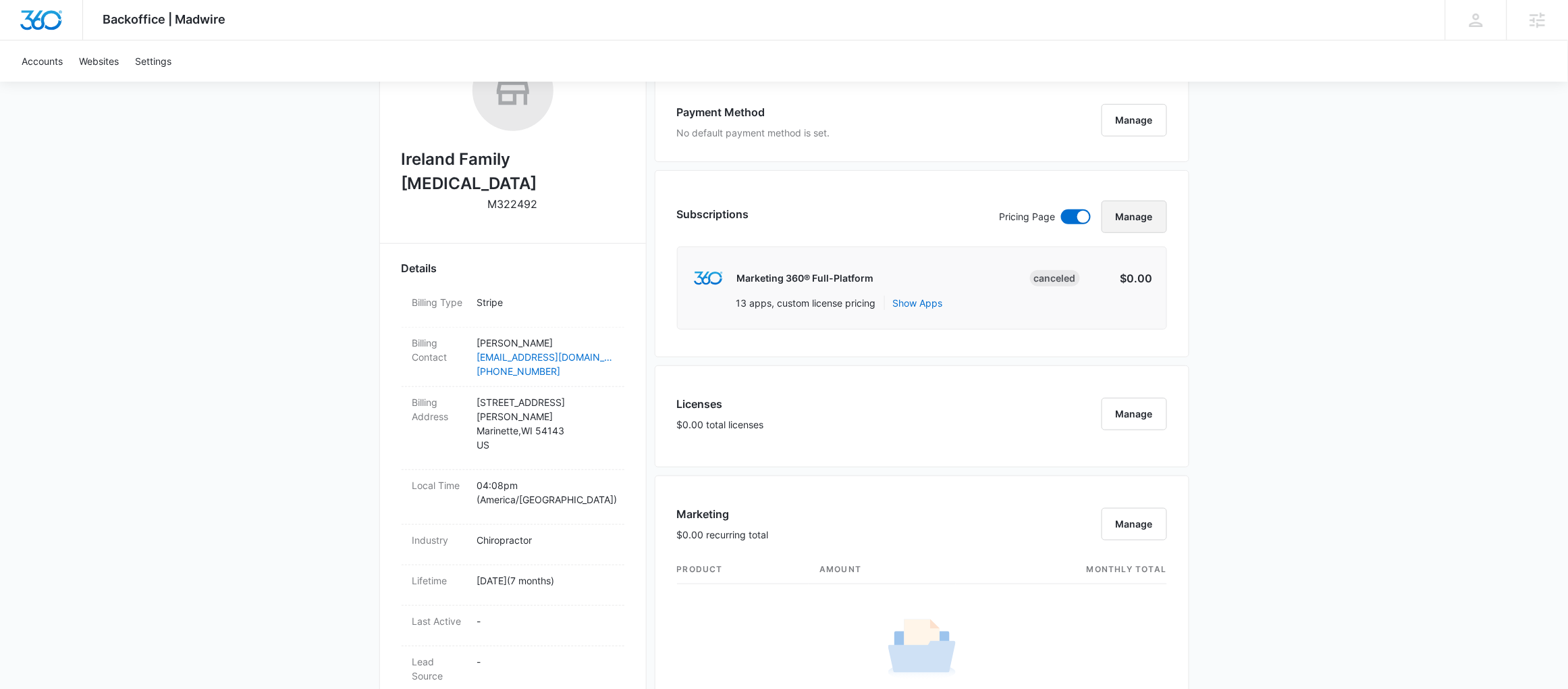
scroll to position [281, 0]
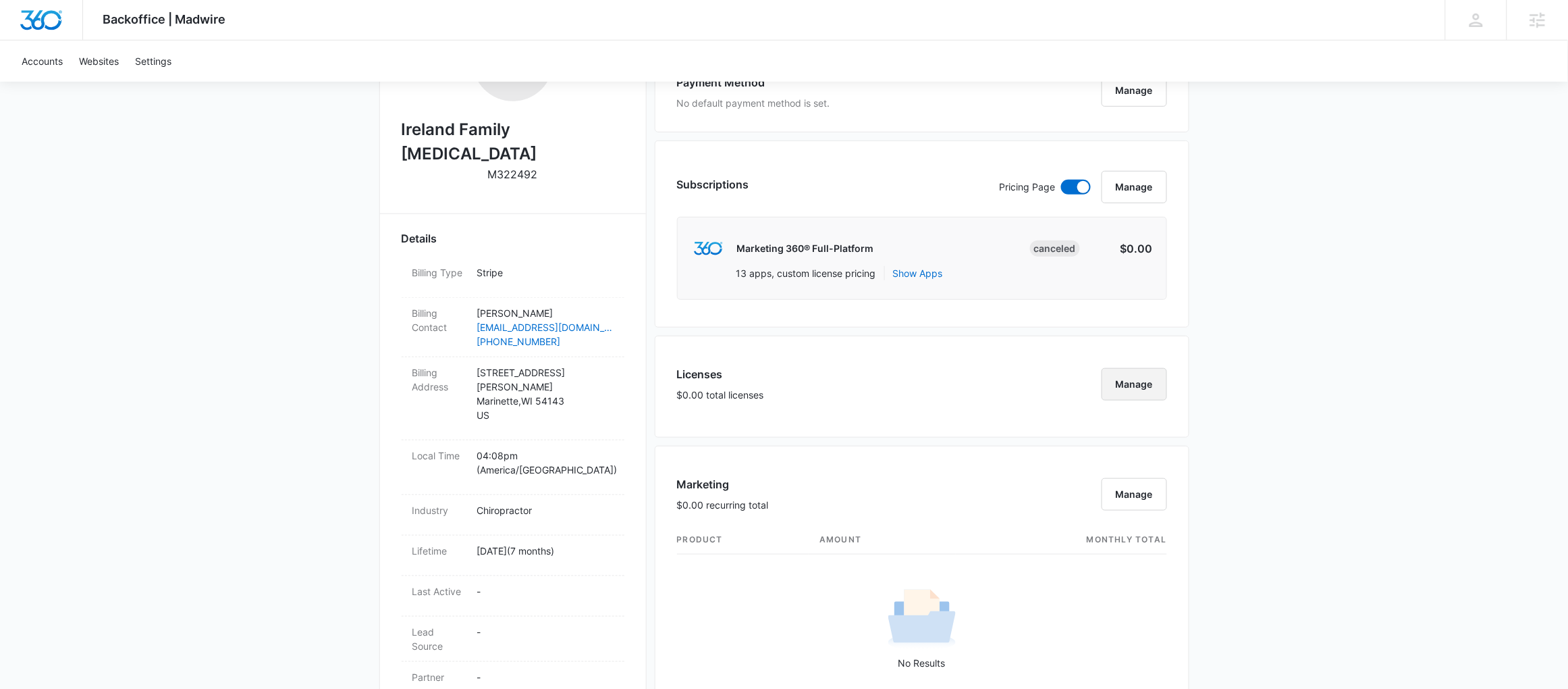
click at [1156, 383] on button "Manage" at bounding box center [1134, 384] width 65 height 33
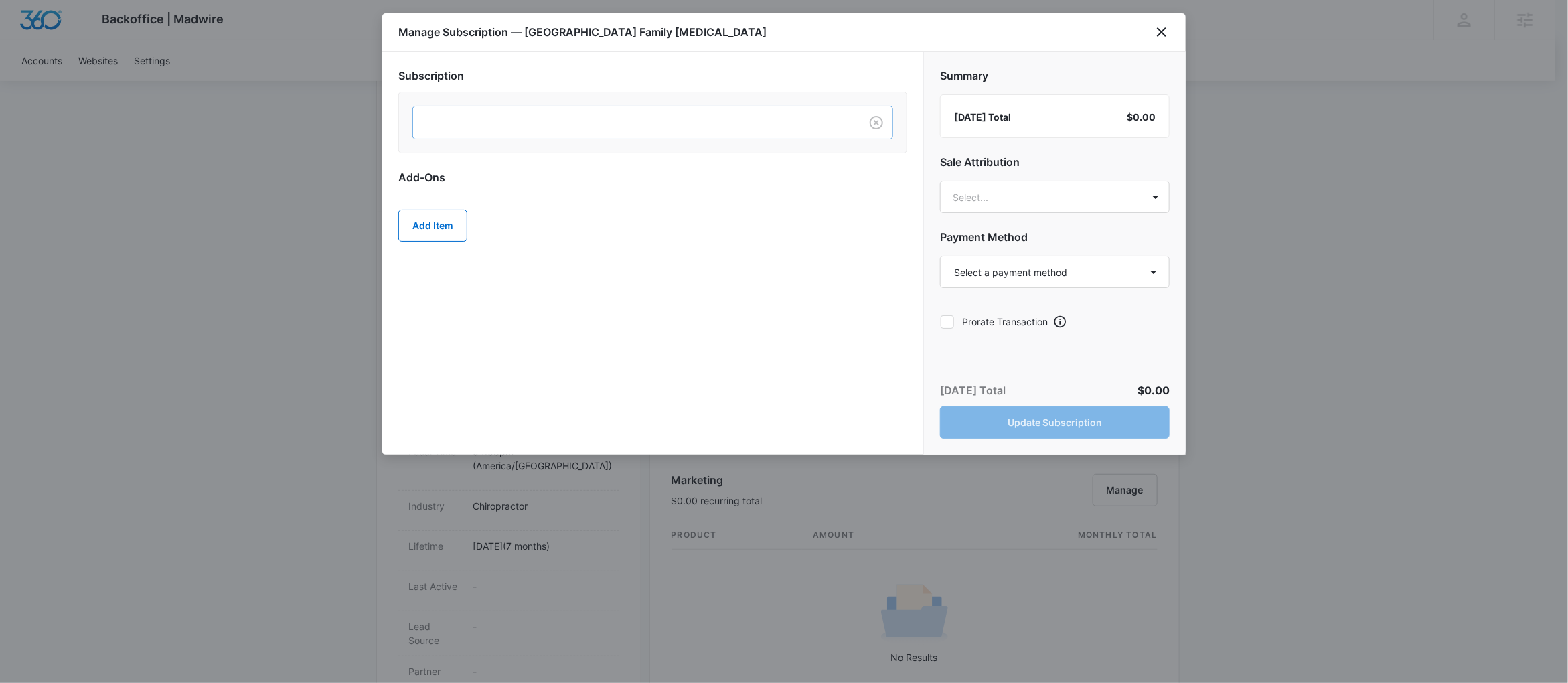
click at [559, 115] on div at bounding box center [633, 123] width 418 height 17
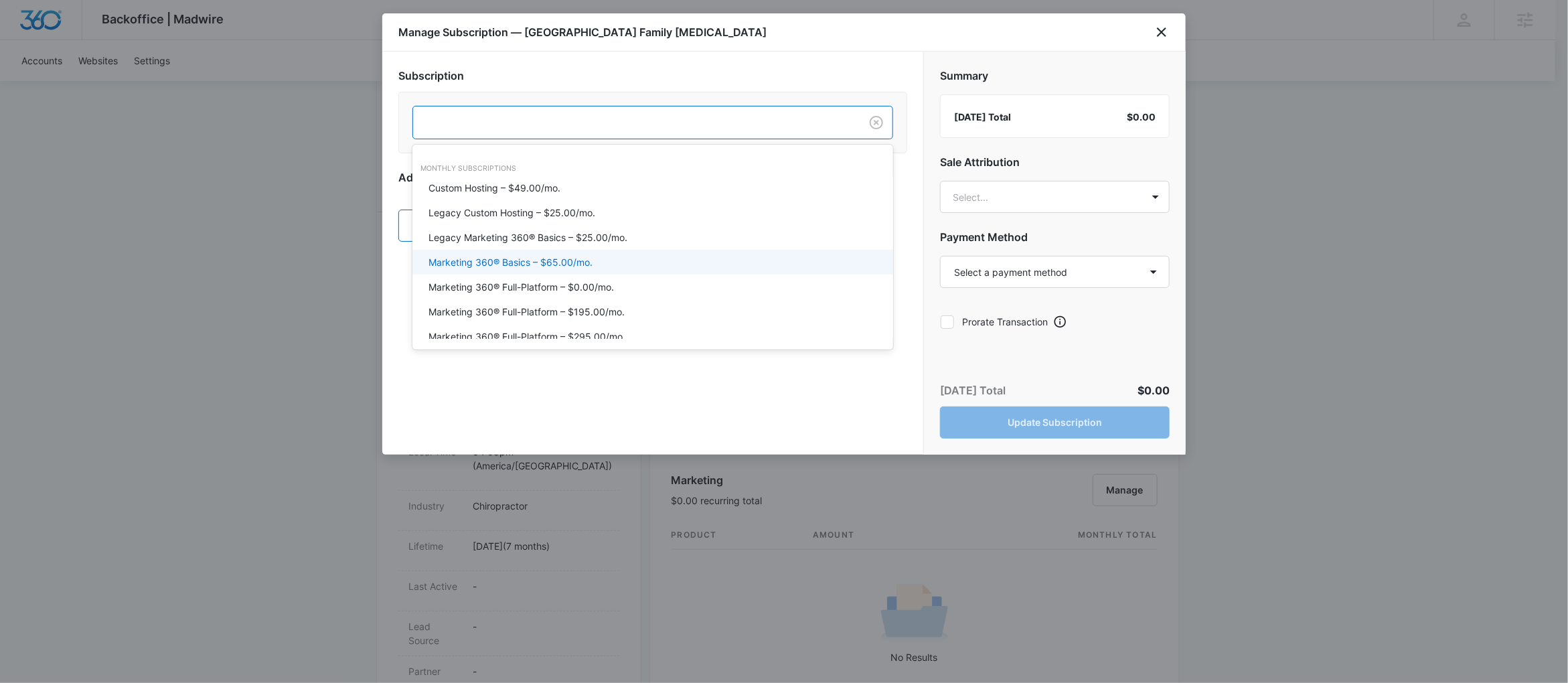
click at [574, 258] on p "Marketing 360® Basics – $65.00/mo." at bounding box center [510, 261] width 164 height 14
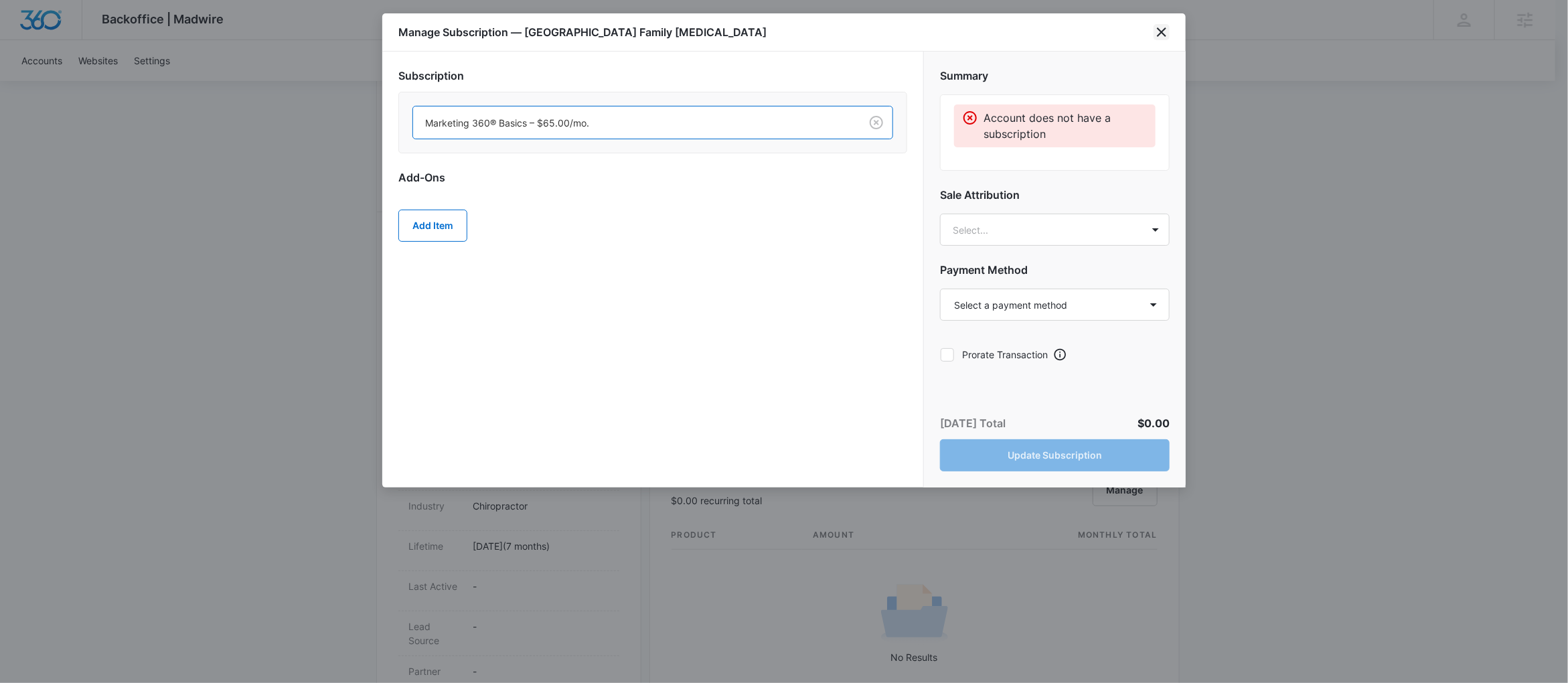
click at [1158, 30] on icon "close" at bounding box center [1161, 32] width 16 height 16
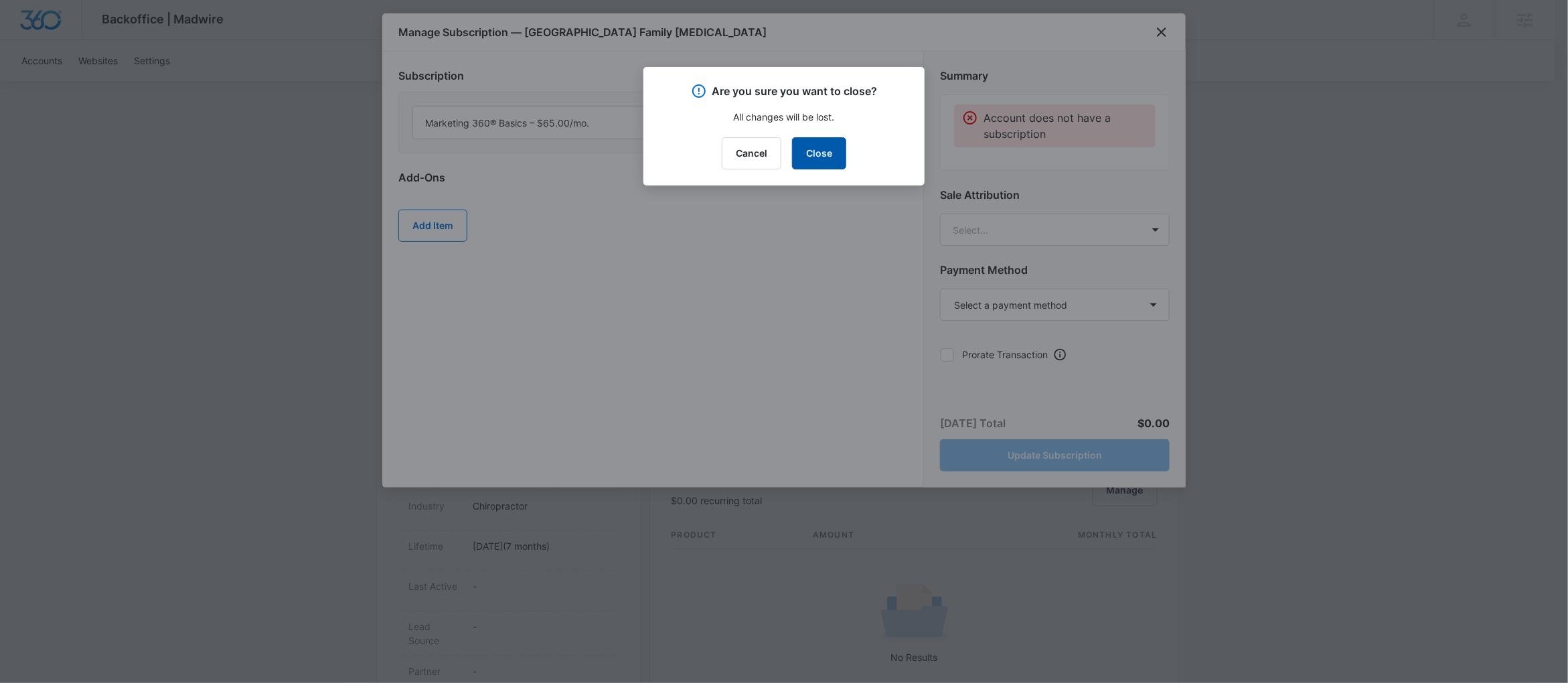
click at [820, 154] on button "Close" at bounding box center [818, 153] width 54 height 32
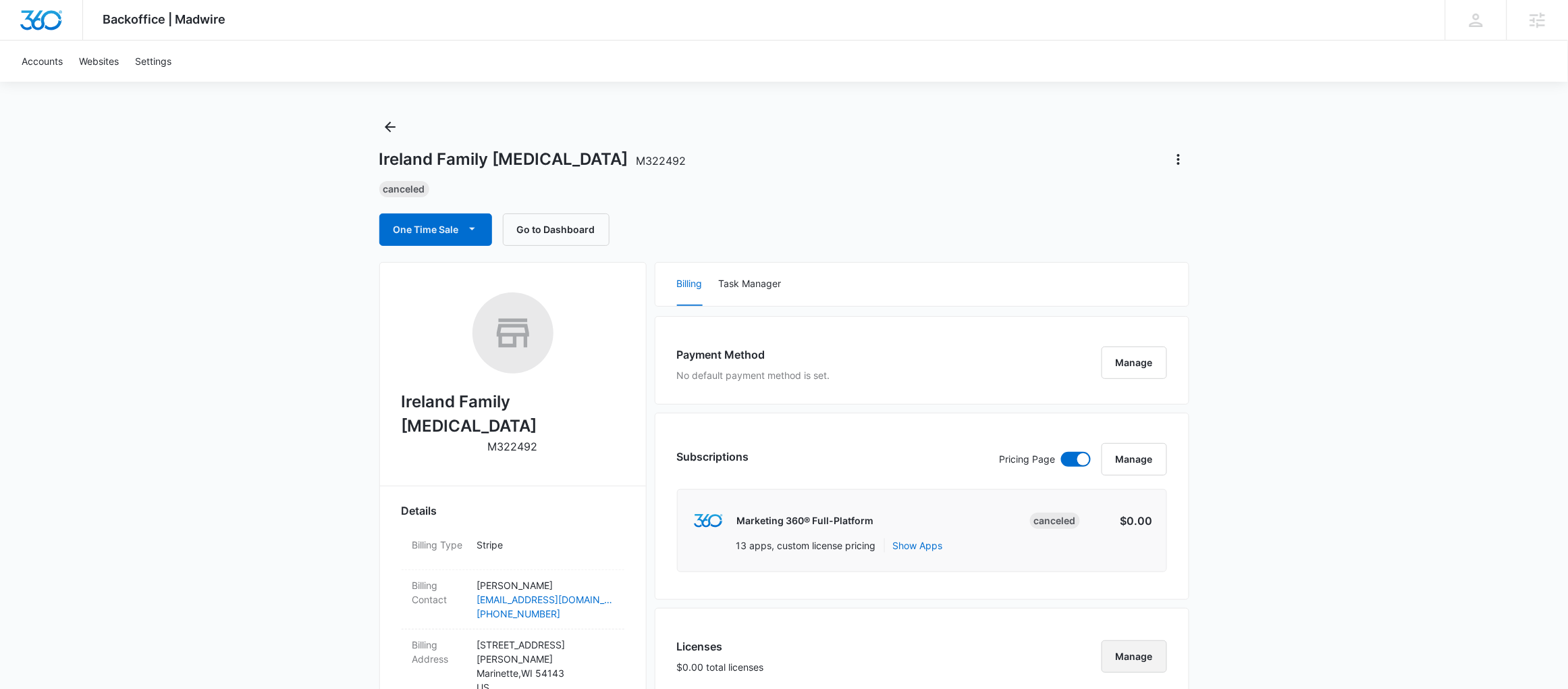
scroll to position [0, 0]
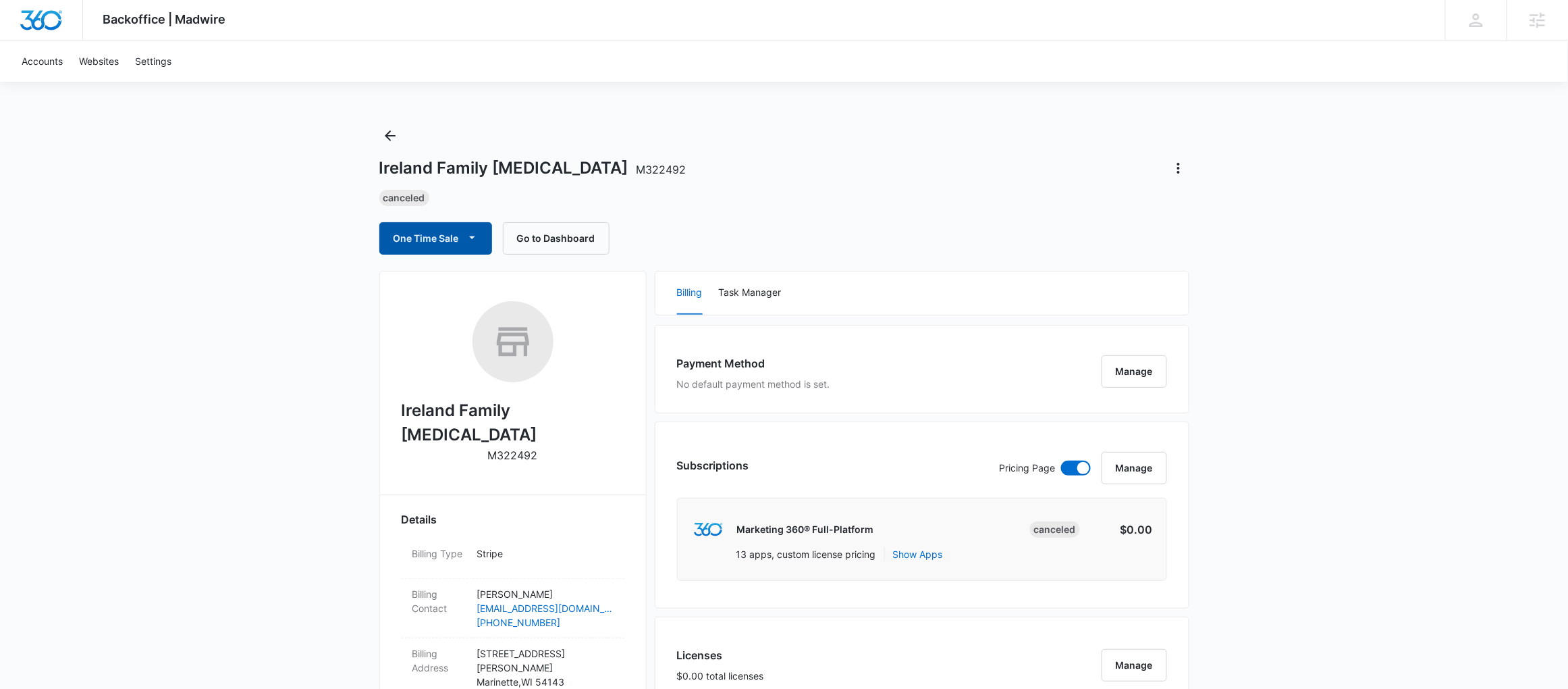
click at [484, 243] on button "One Time Sale" at bounding box center [435, 238] width 113 height 33
drag, startPoint x: 654, startPoint y: 169, endPoint x: 364, endPoint y: 158, distance: 290.2
copy h1 "Ireland Family [MEDICAL_DATA] M322492"
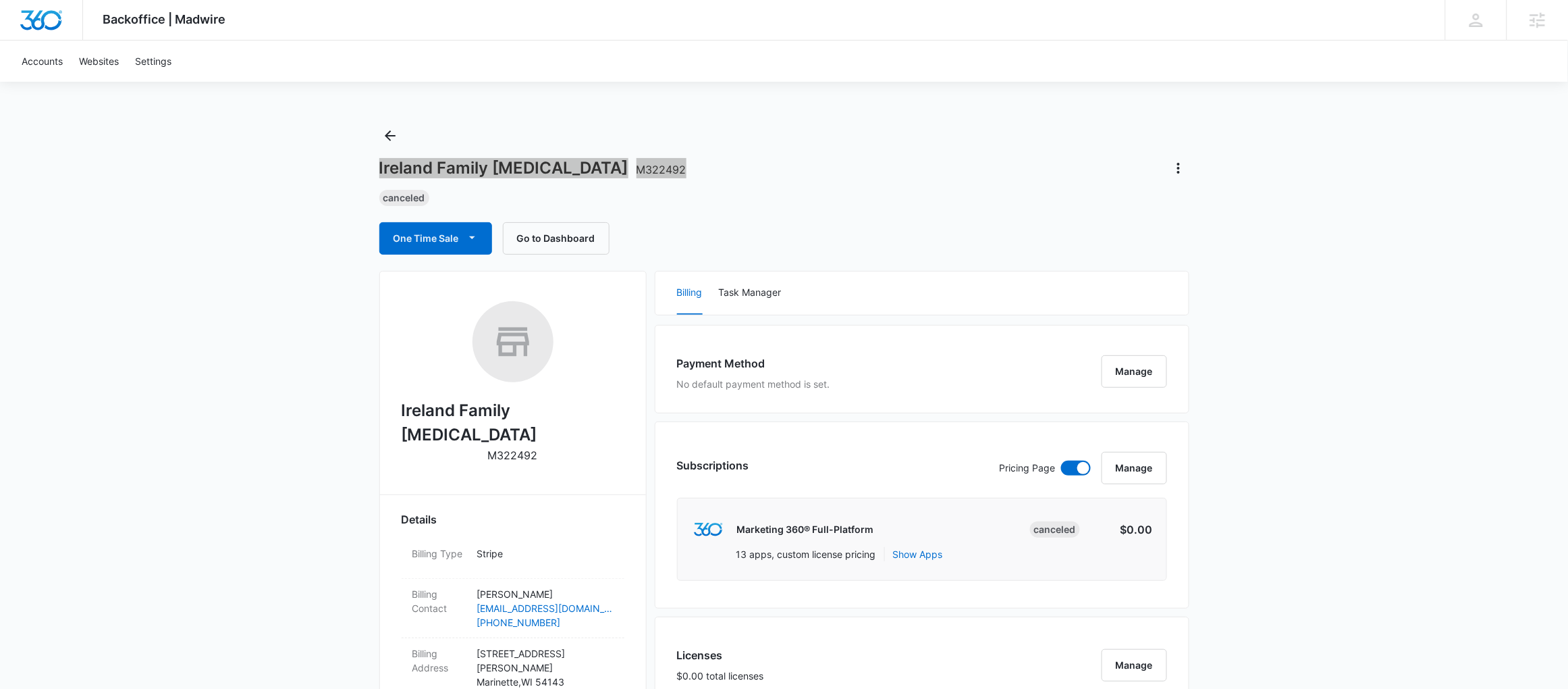
copy h1 "Ireland Family [MEDICAL_DATA] M322492"
click at [821, 209] on div "Ireland Family [MEDICAL_DATA] M322492 Canceled One Time Sale Go to Dashboard" at bounding box center [784, 189] width 810 height 130
click at [776, 298] on button "Task Manager" at bounding box center [750, 293] width 63 height 44
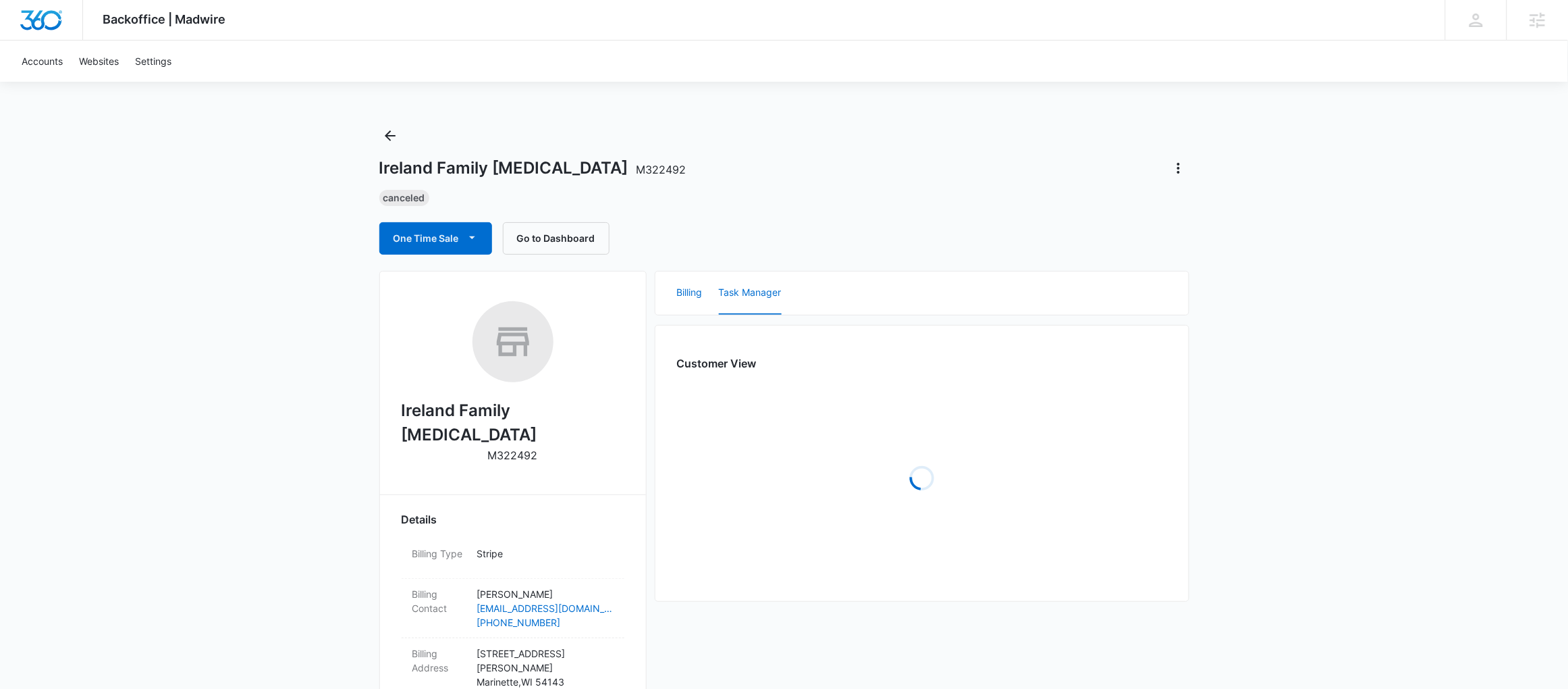
click at [694, 295] on button "Billing" at bounding box center [689, 293] width 26 height 44
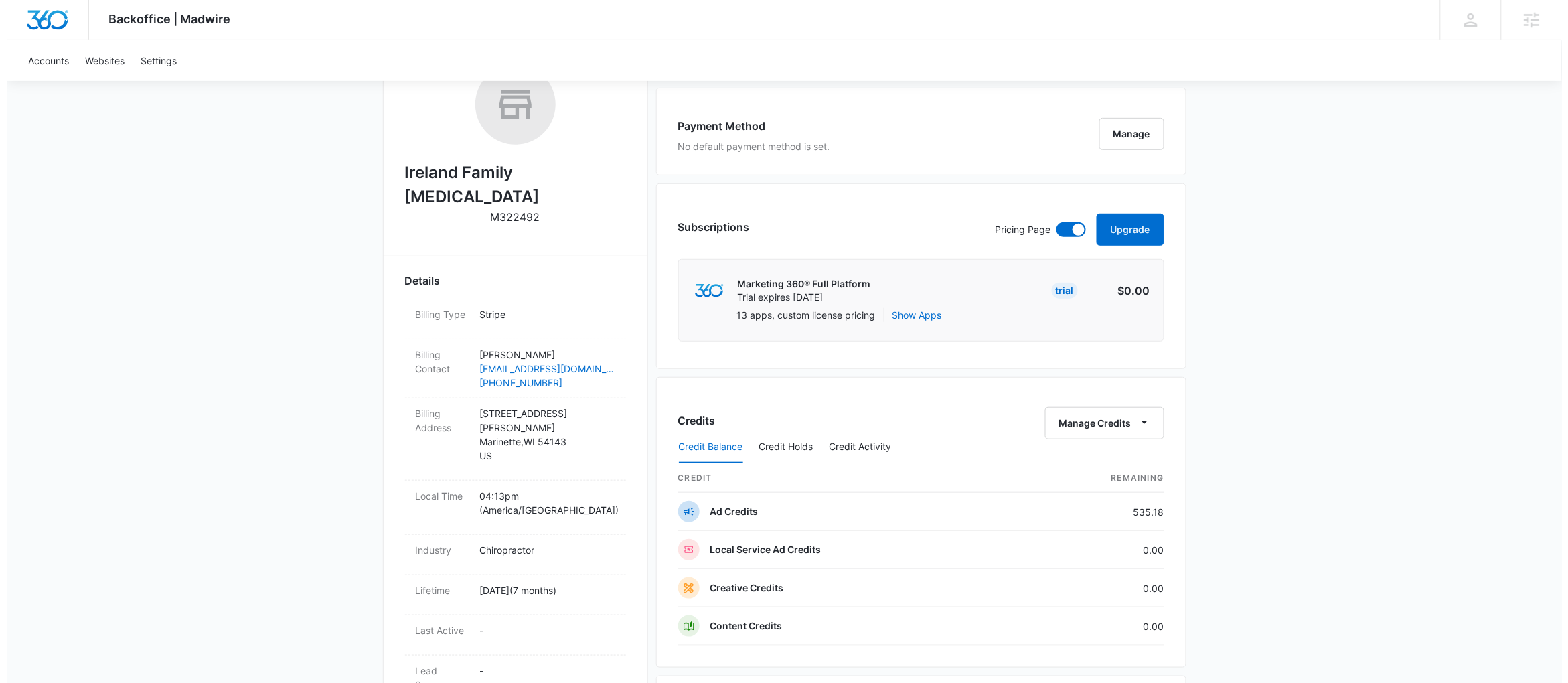
scroll to position [248, 0]
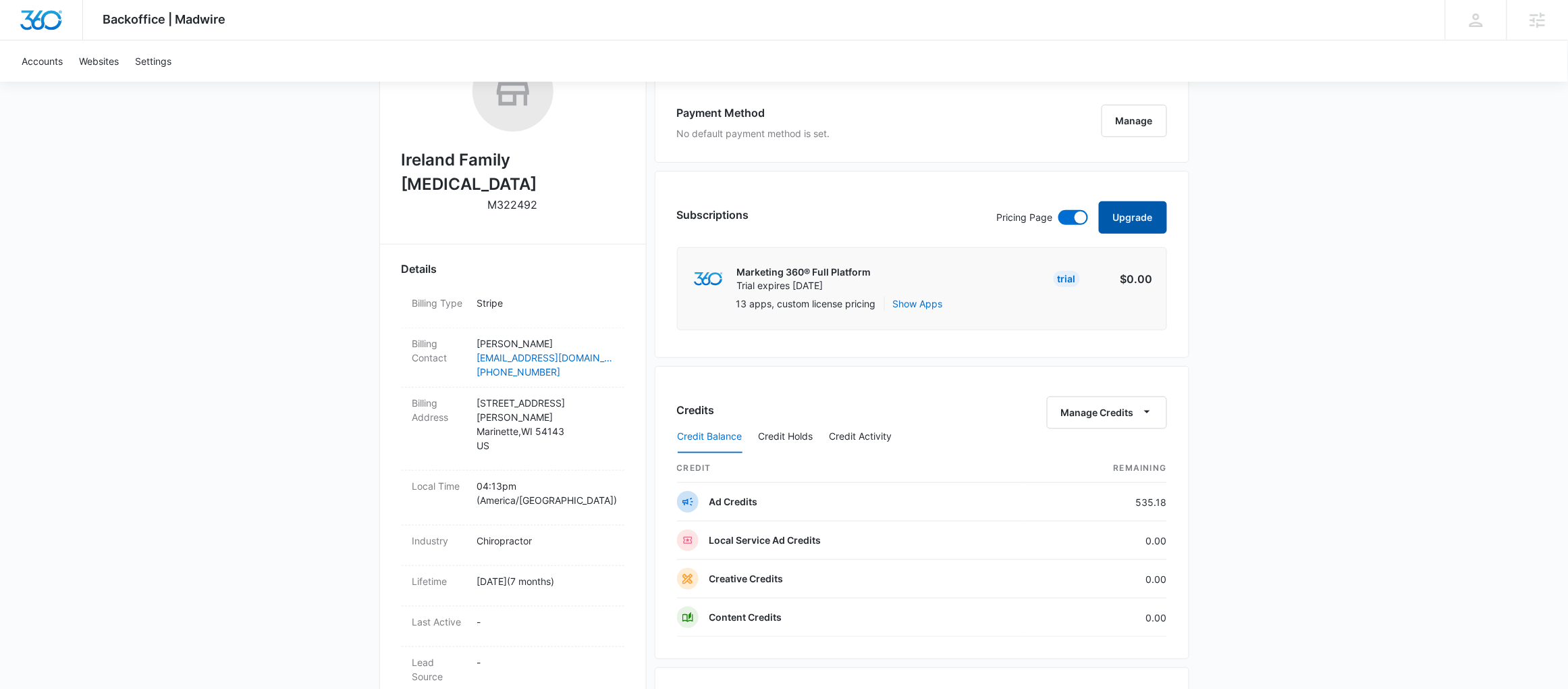
click at [1138, 216] on button "Upgrade" at bounding box center [1132, 217] width 68 height 33
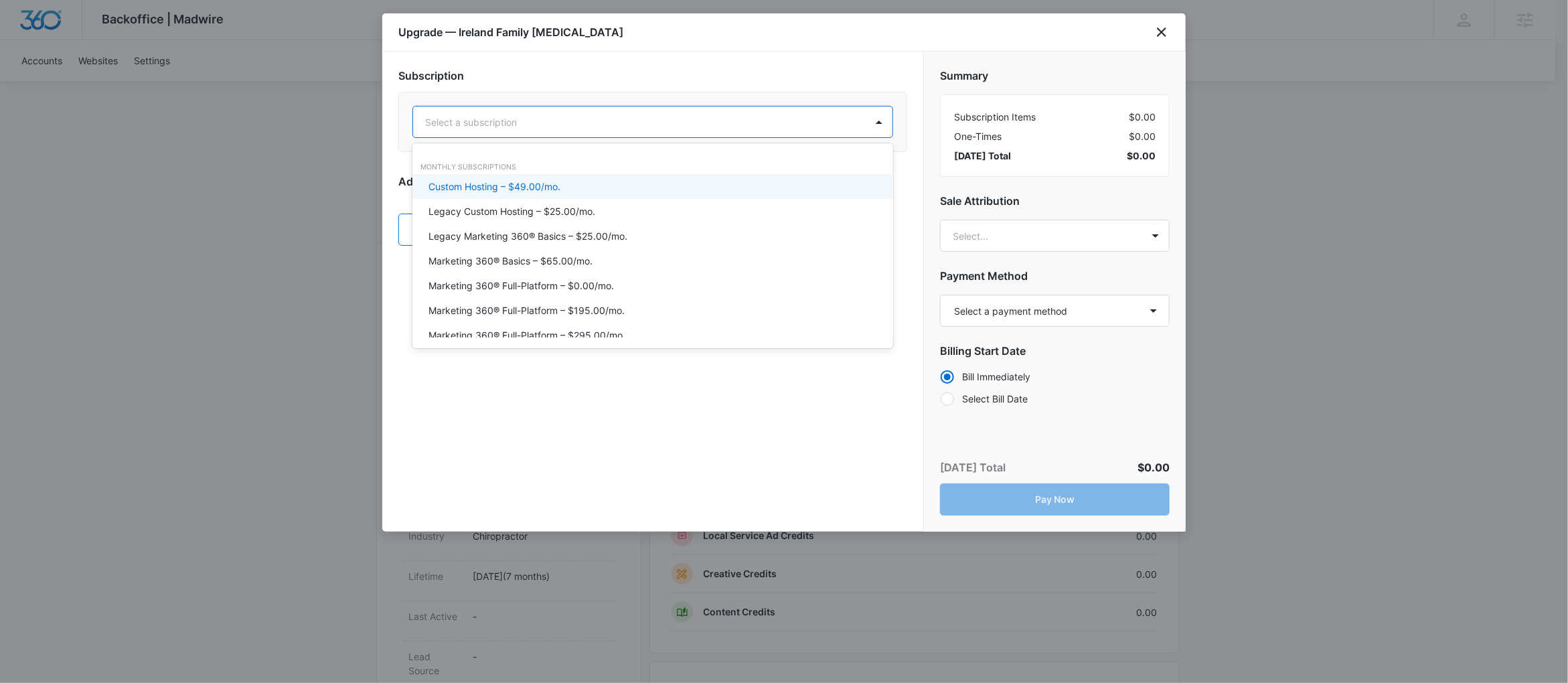
click at [515, 127] on div at bounding box center [637, 122] width 423 height 17
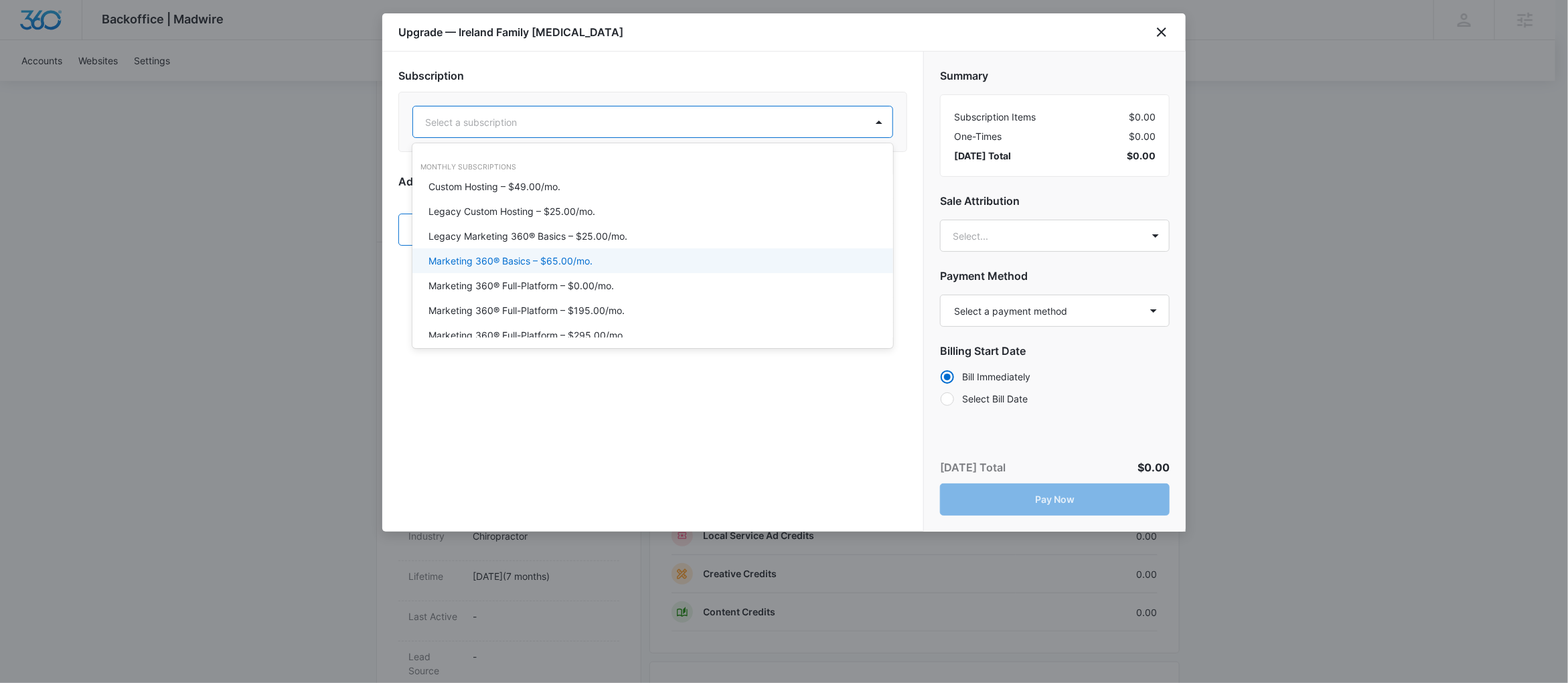
click at [545, 271] on div "Marketing 360® Basics – $65.00/mo." at bounding box center [652, 261] width 481 height 25
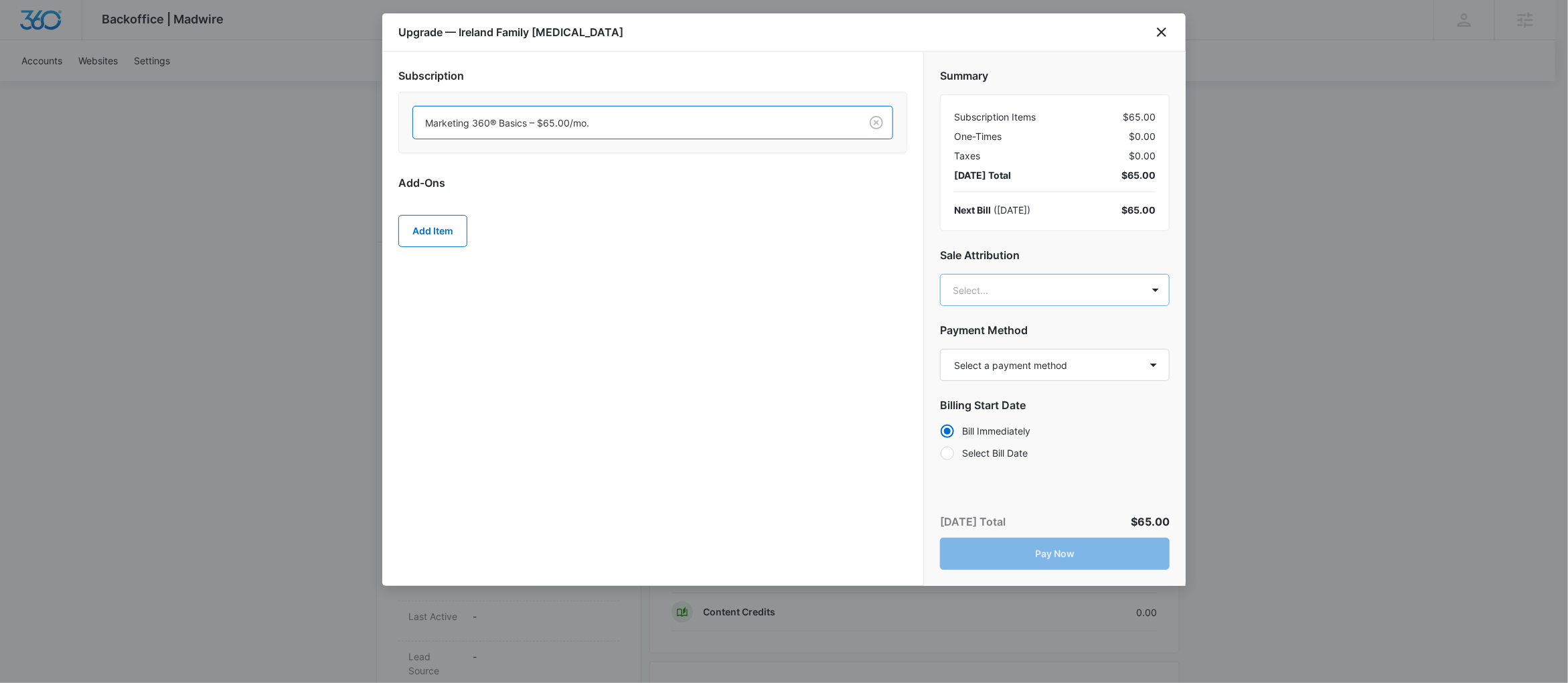
click at [1000, 274] on body "Backoffice | Madwire Apps Settings CF Claudia Flores claudia.flores@madwire.com…" at bounding box center [784, 459] width 1568 height 1414
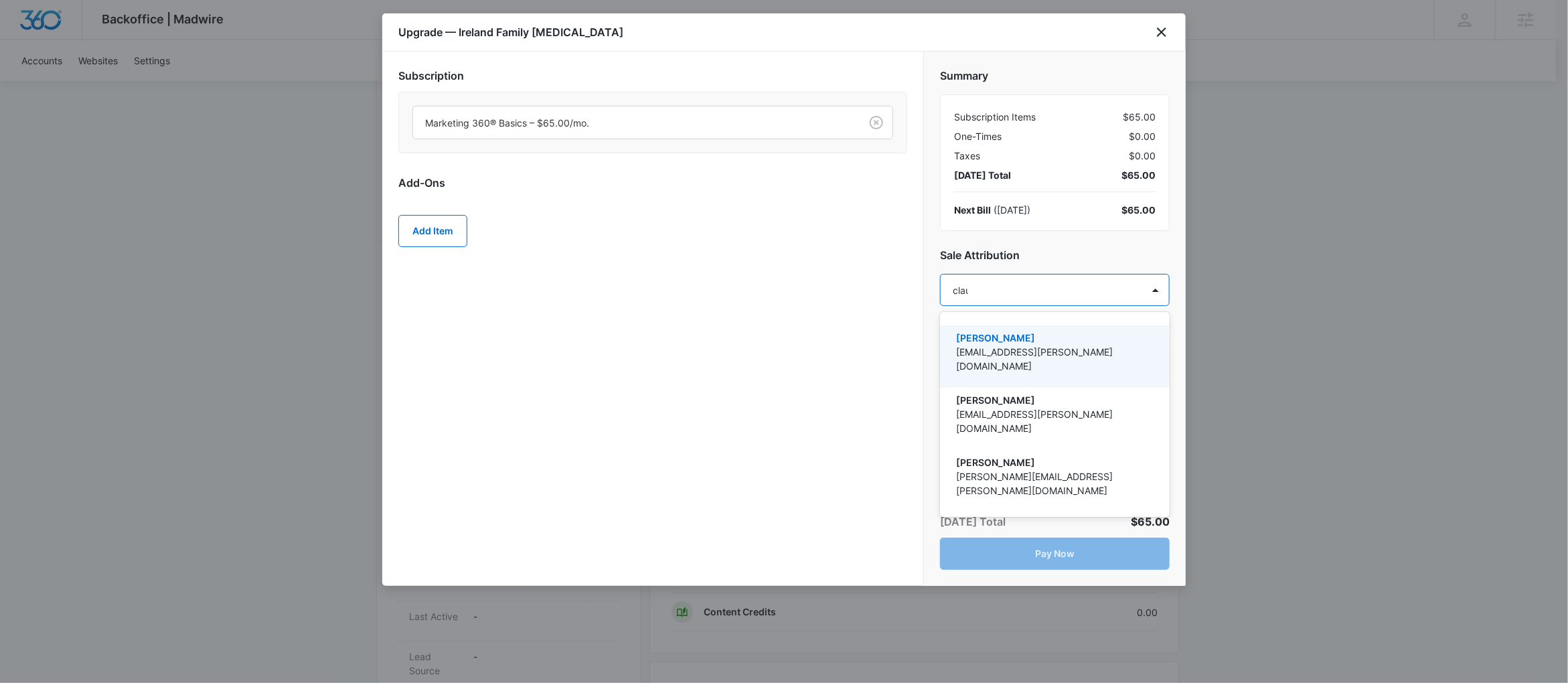
type input "[PERSON_NAME]"
click at [1165, 348] on div "Claudia Flores claudia.flores@madwire.com" at bounding box center [1054, 356] width 230 height 62
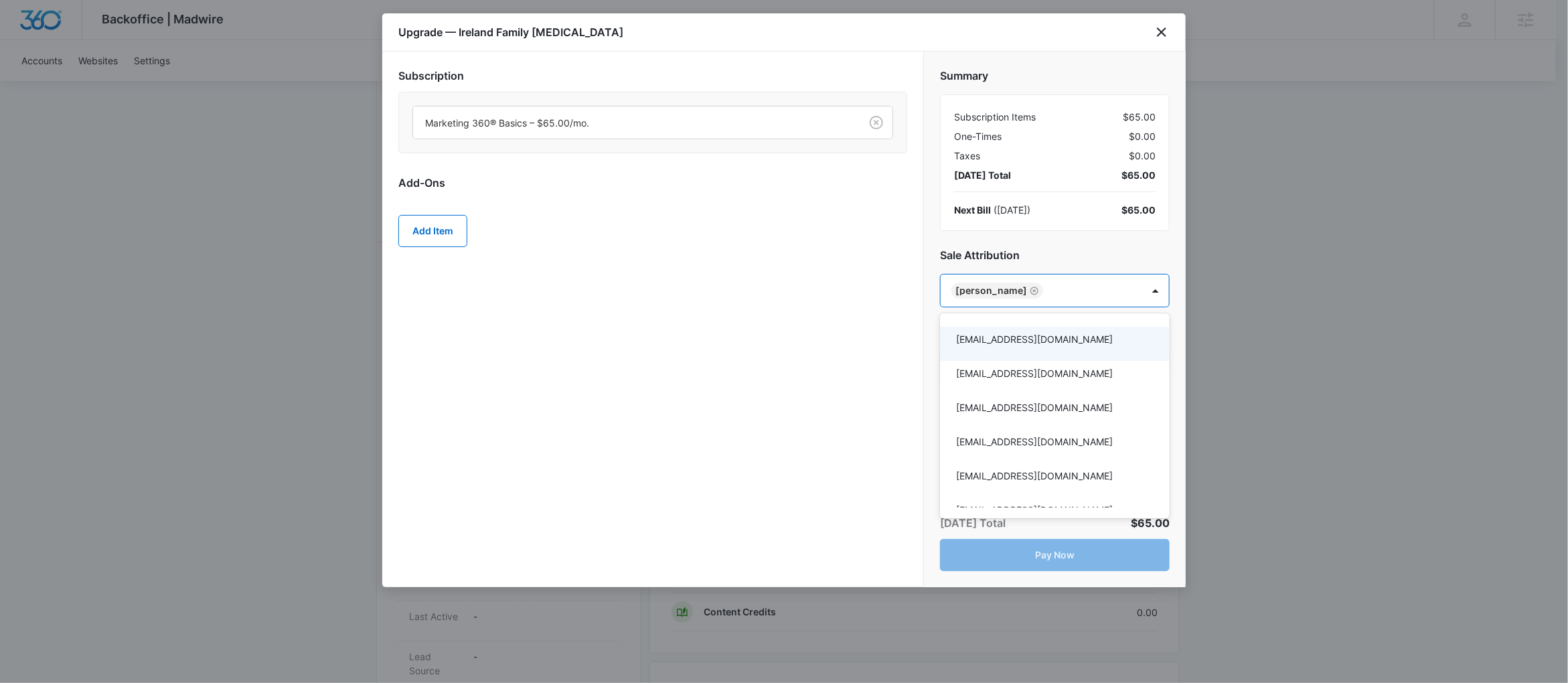
click at [686, 304] on div at bounding box center [784, 341] width 1568 height 683
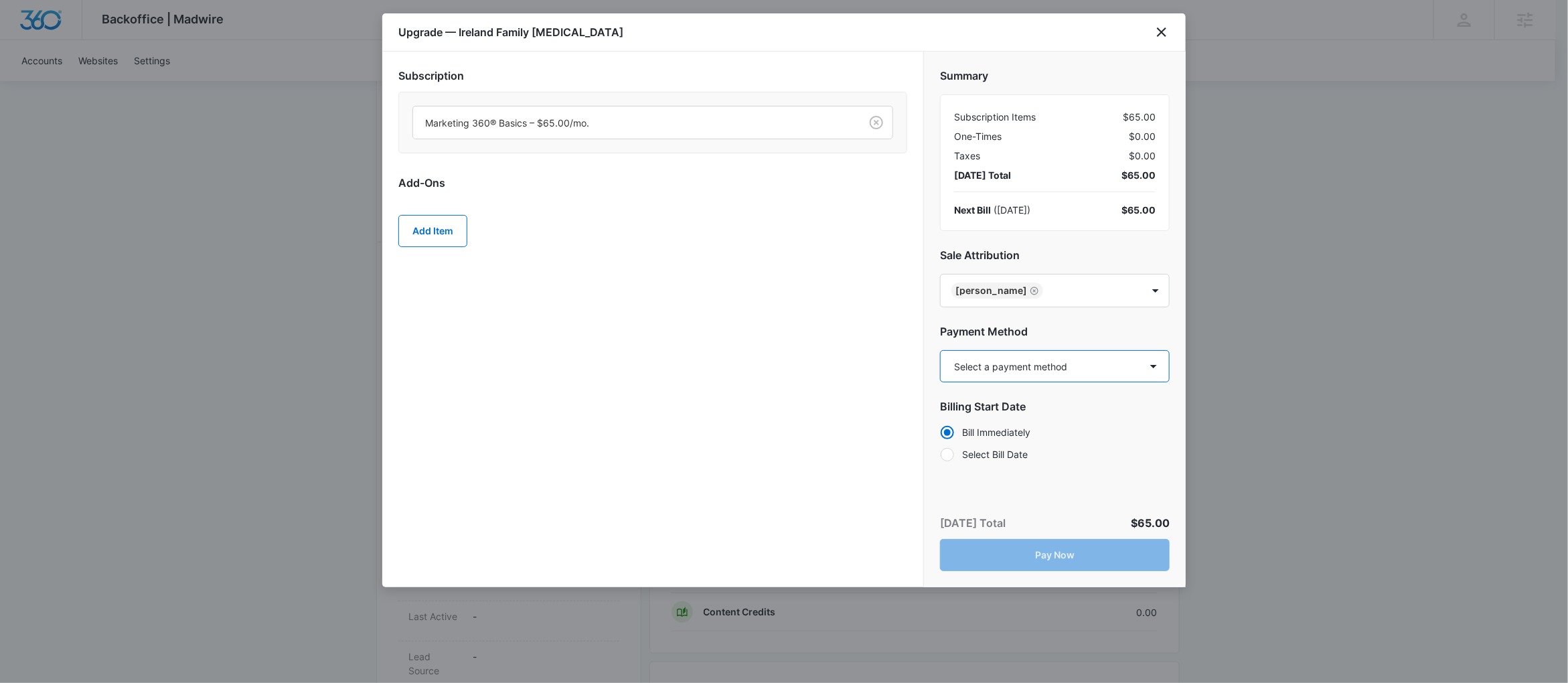
click at [1010, 379] on select "Select a payment method Mastercard ending in 2531 New payment method Monthly in…" at bounding box center [1054, 366] width 230 height 32
click at [1049, 369] on select "Select a payment method Mastercard ending in 2531 New payment method Monthly in…" at bounding box center [1054, 366] width 230 height 32
select select "NEW_METHOD"
click at [940, 351] on select "Select a payment method Mastercard ending in 2531 New payment method Monthly in…" at bounding box center [1054, 366] width 230 height 32
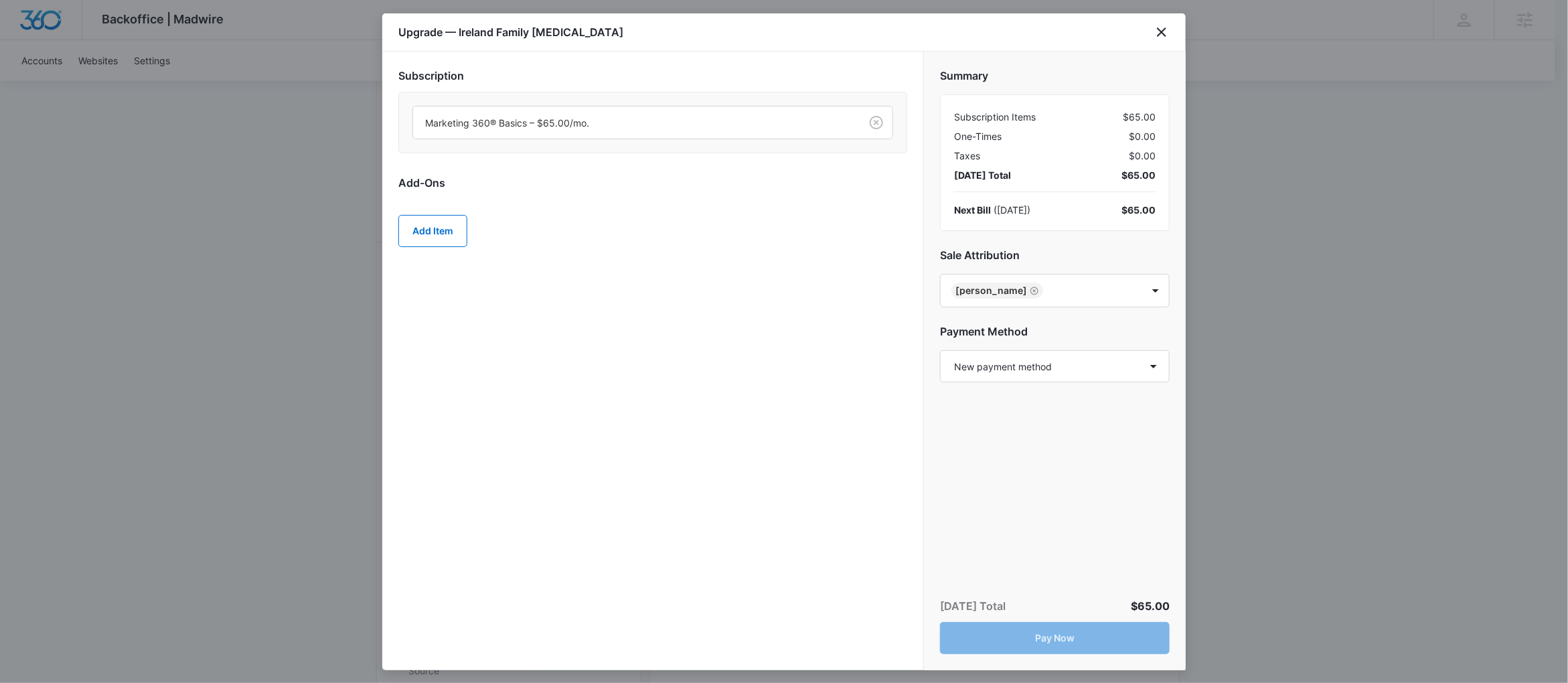
scroll to position [292, 0]
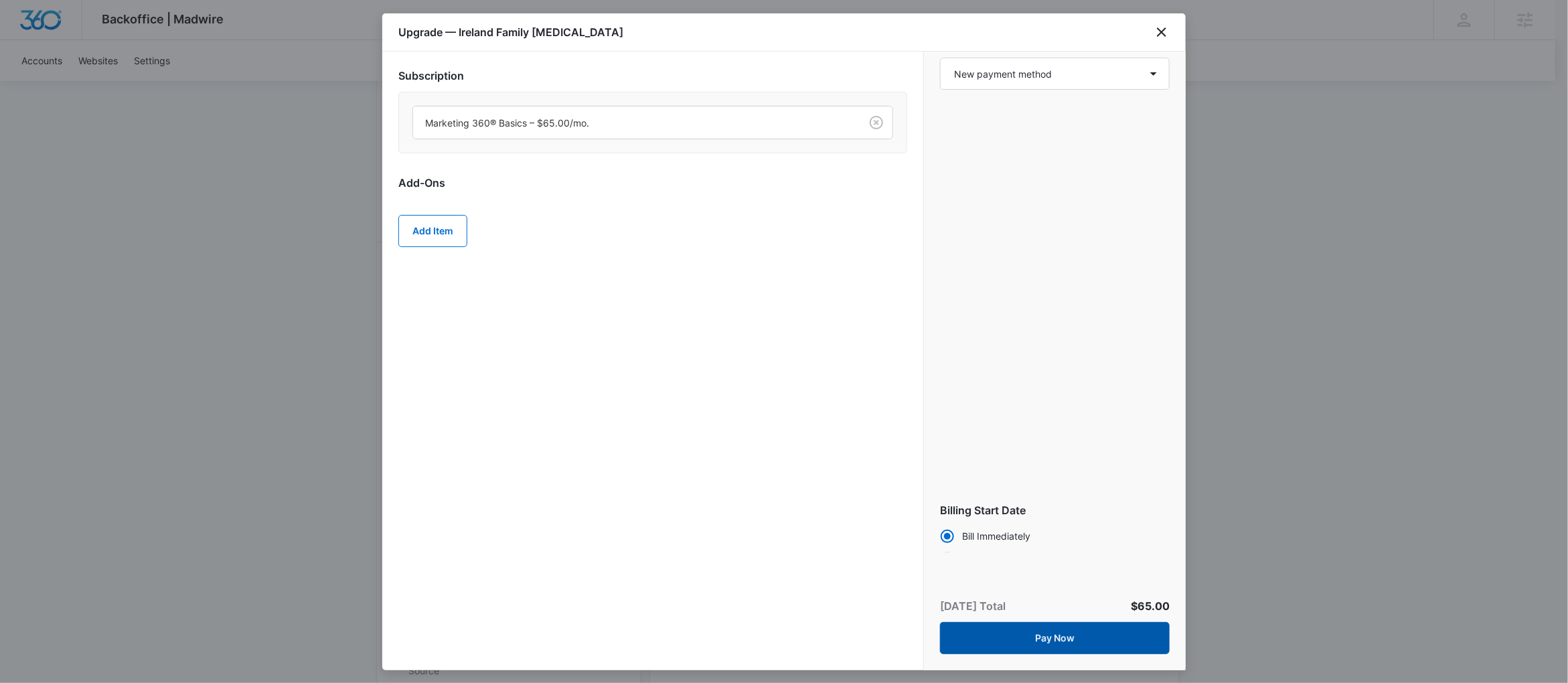
click at [1077, 643] on button "Pay Now" at bounding box center [1054, 637] width 230 height 32
